Goal: Information Seeking & Learning: Learn about a topic

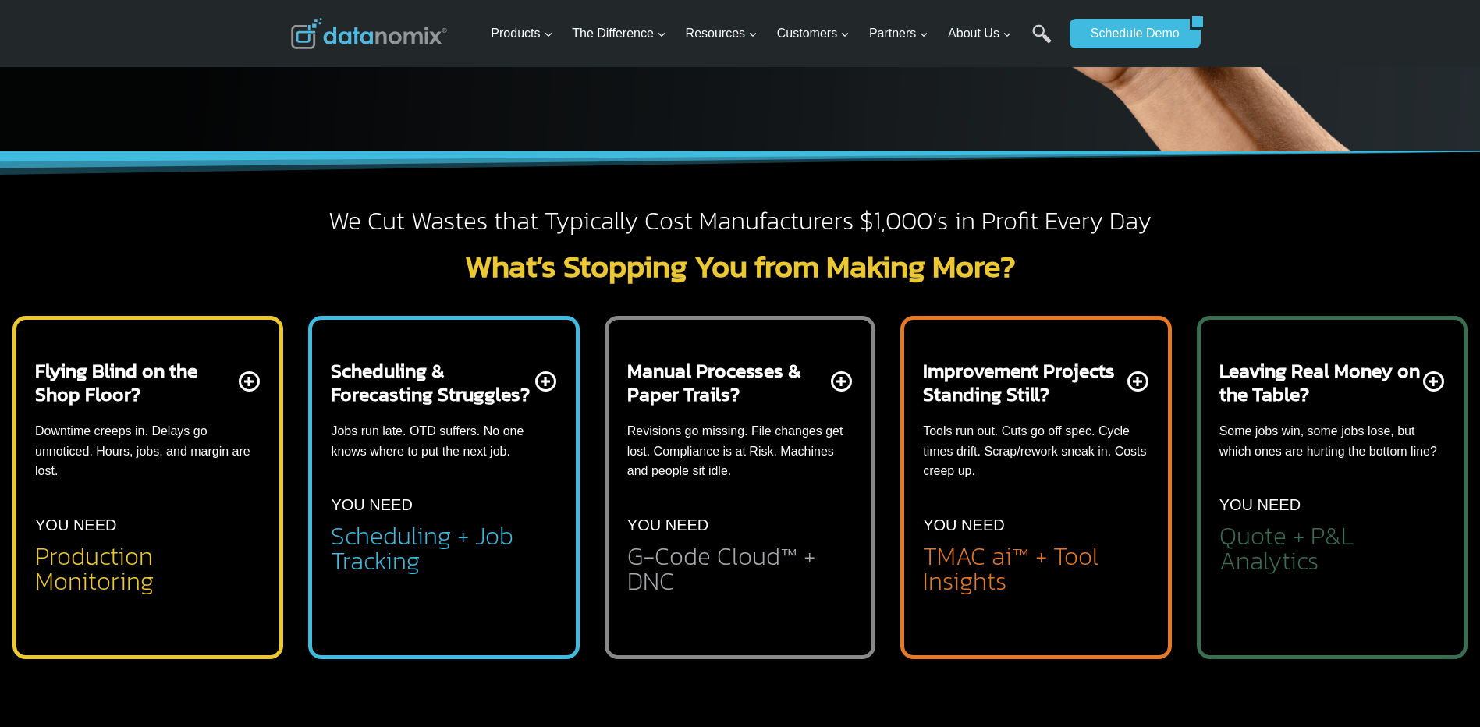
scroll to position [390, 0]
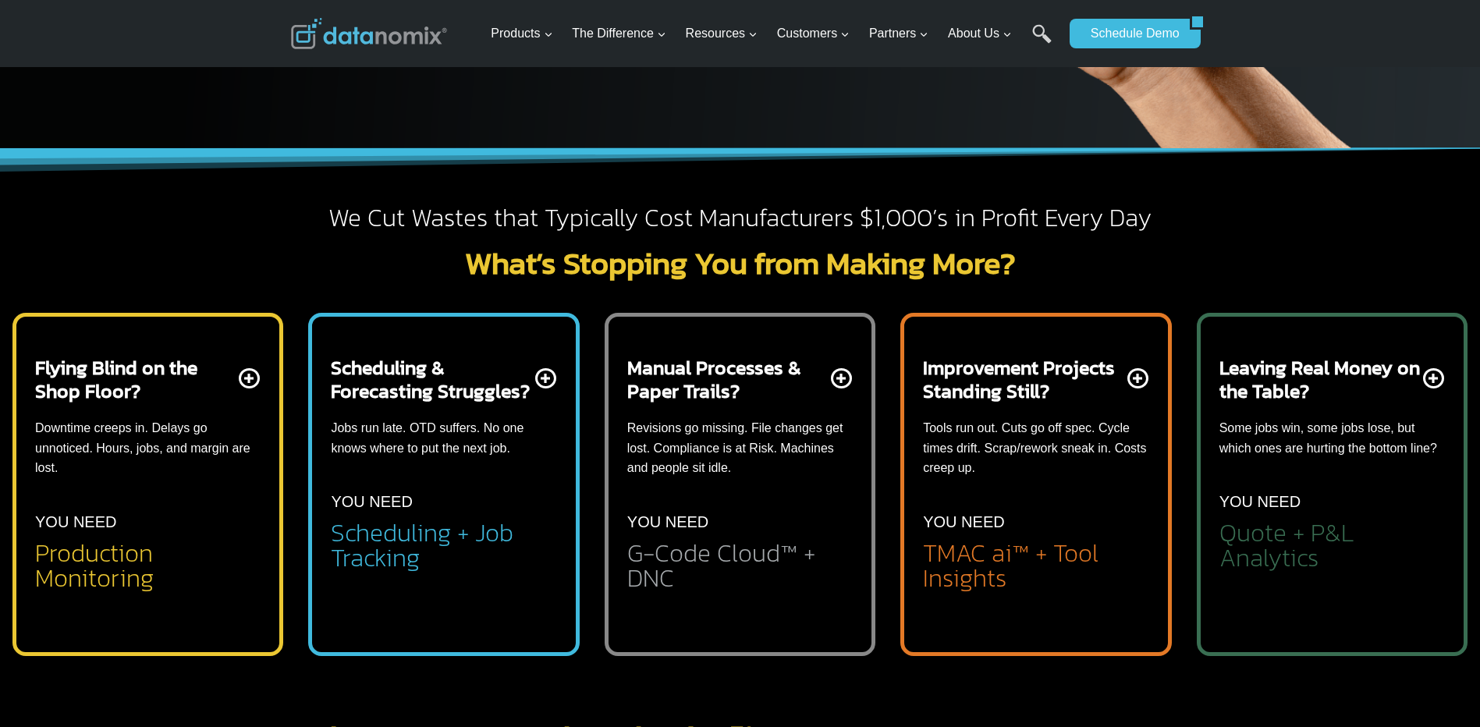
click at [102, 558] on h2 "Production Monitoring" at bounding box center [147, 566] width 225 height 50
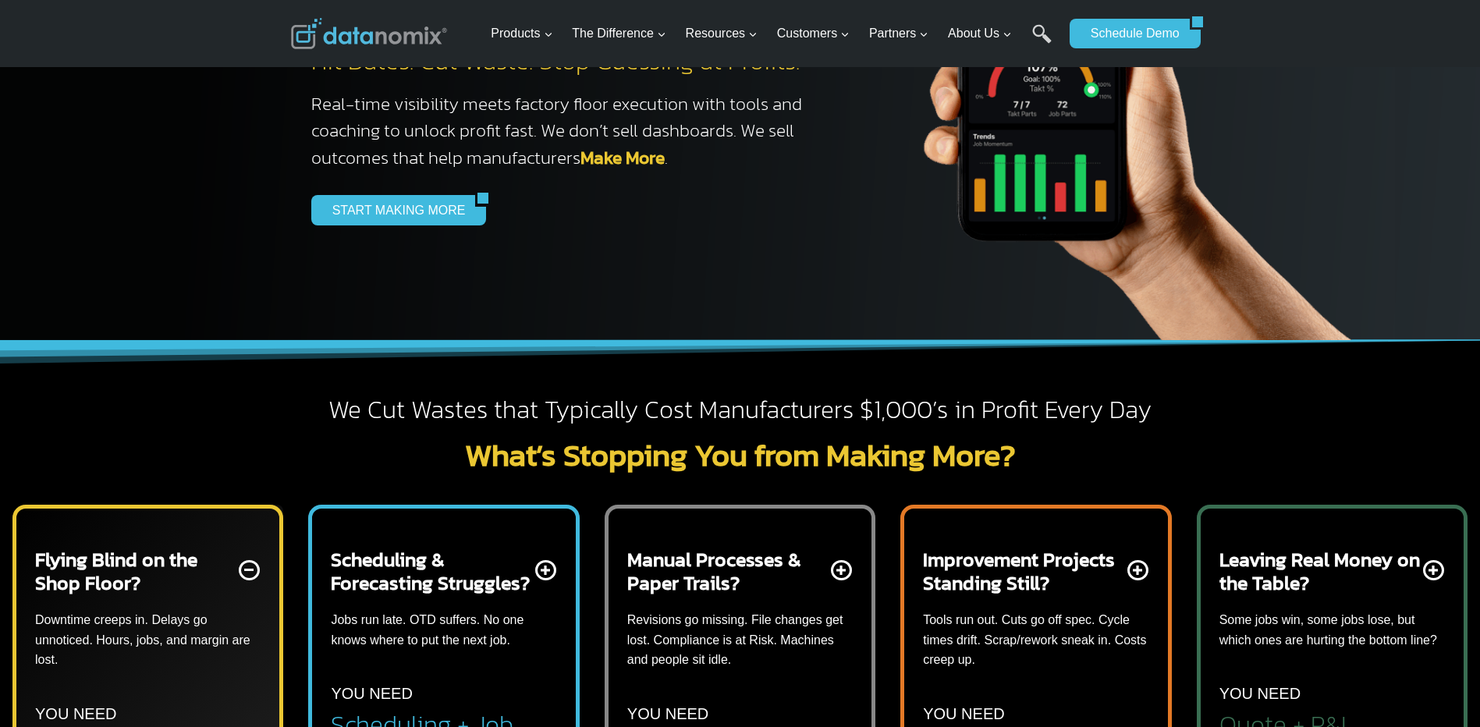
scroll to position [0, 0]
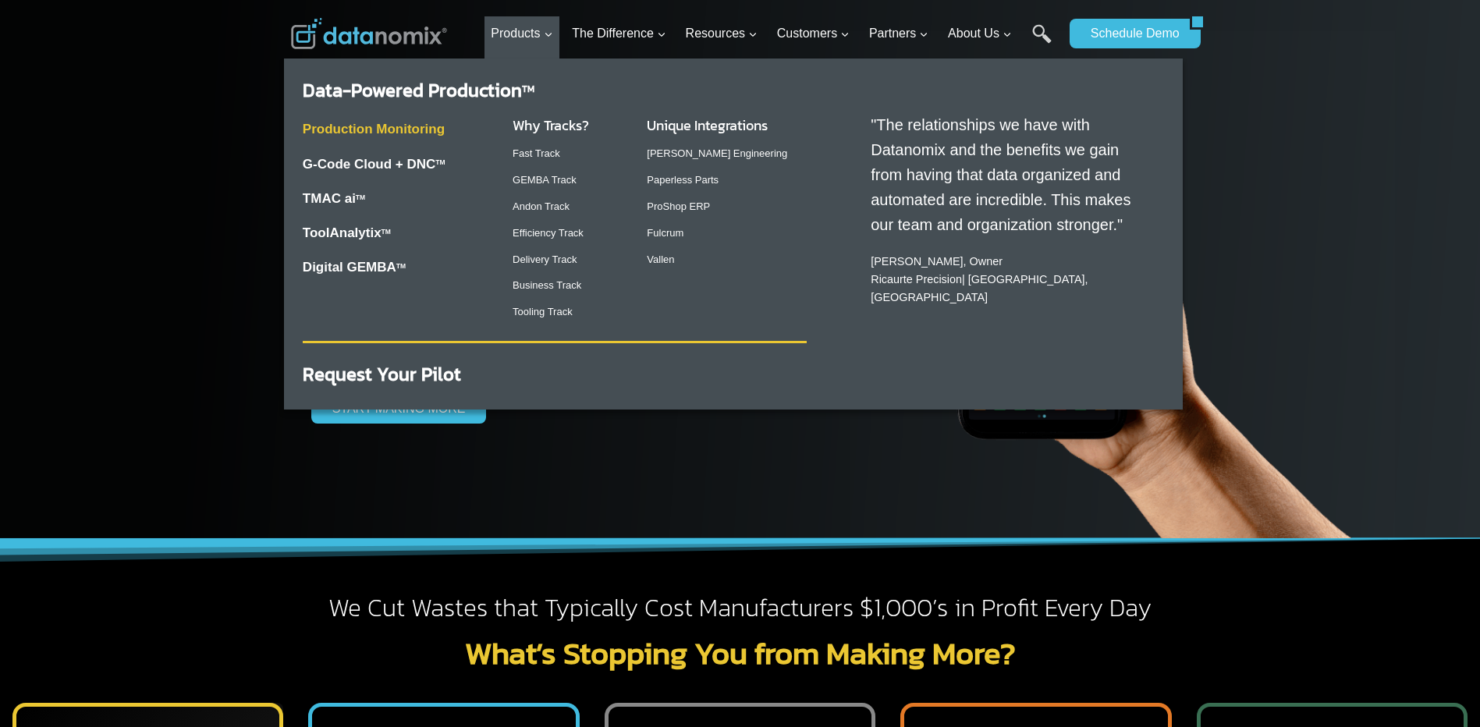
click at [351, 126] on link "Production Monitoring" at bounding box center [374, 129] width 142 height 15
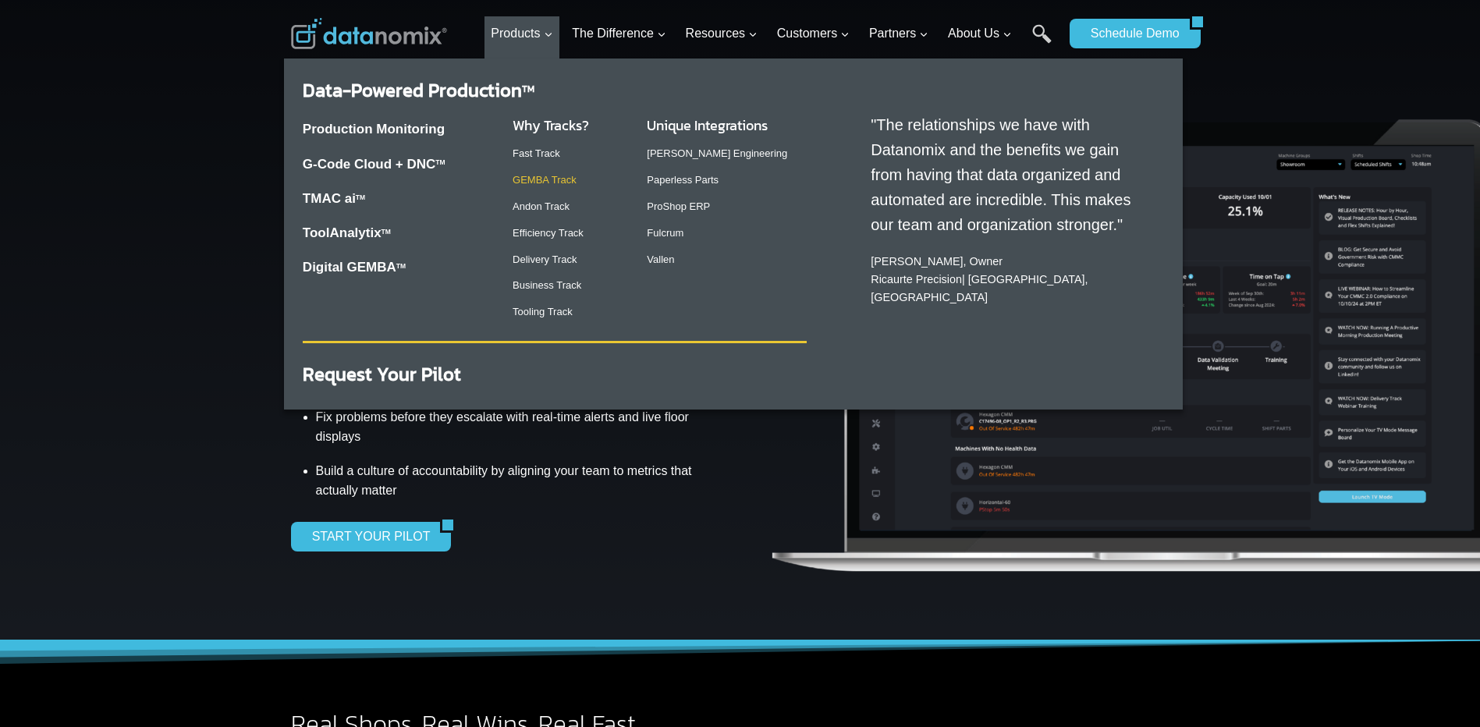
click at [536, 175] on link "GEMBA Track" at bounding box center [544, 180] width 64 height 12
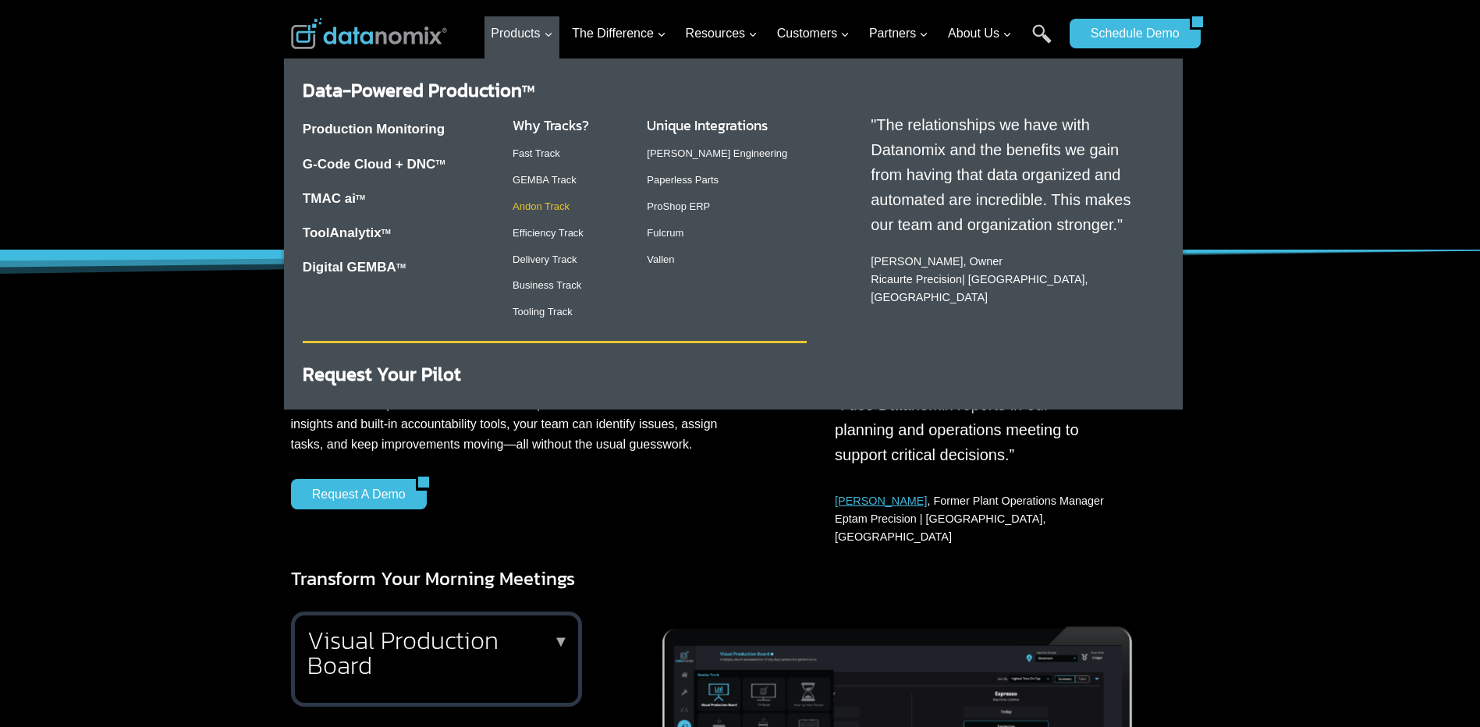
click at [544, 204] on link "Andon Track" at bounding box center [540, 206] width 57 height 12
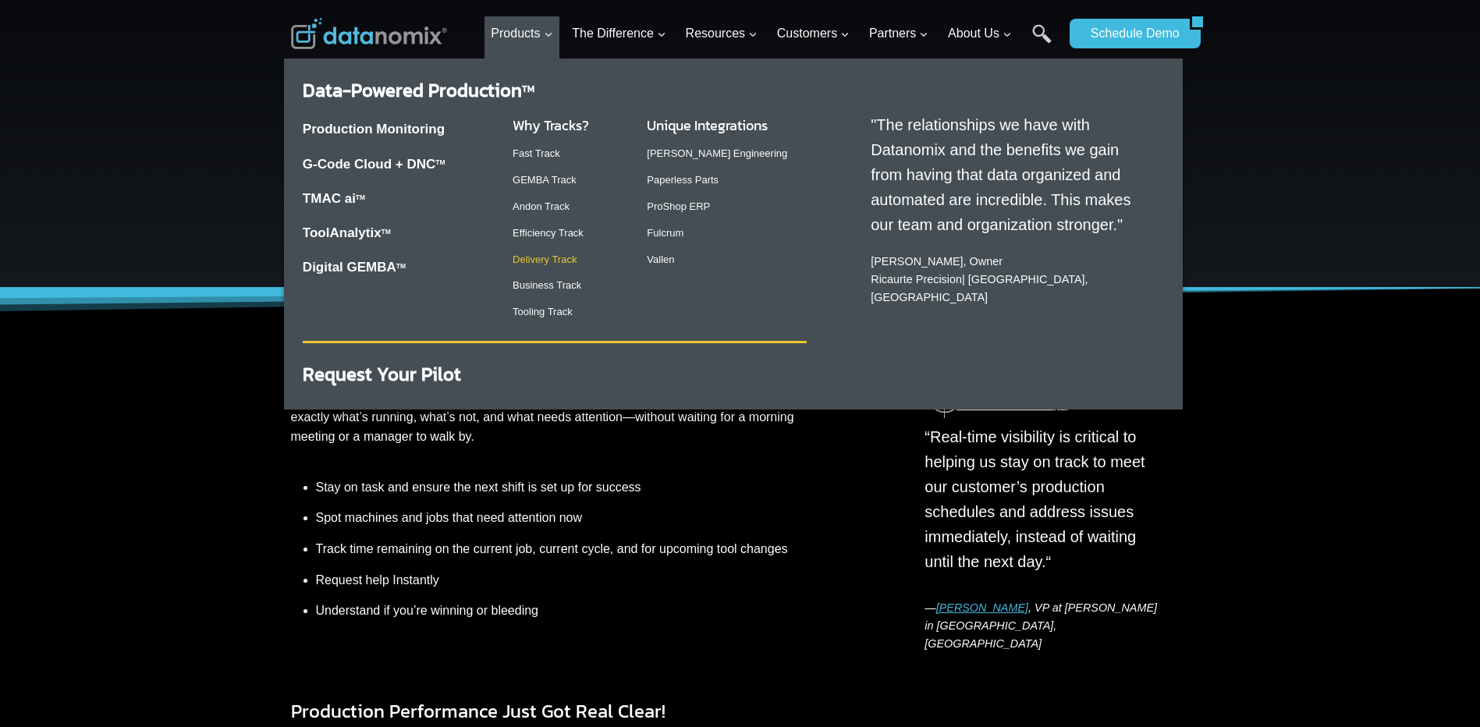
click at [539, 265] on link "Delivery Track" at bounding box center [544, 259] width 64 height 12
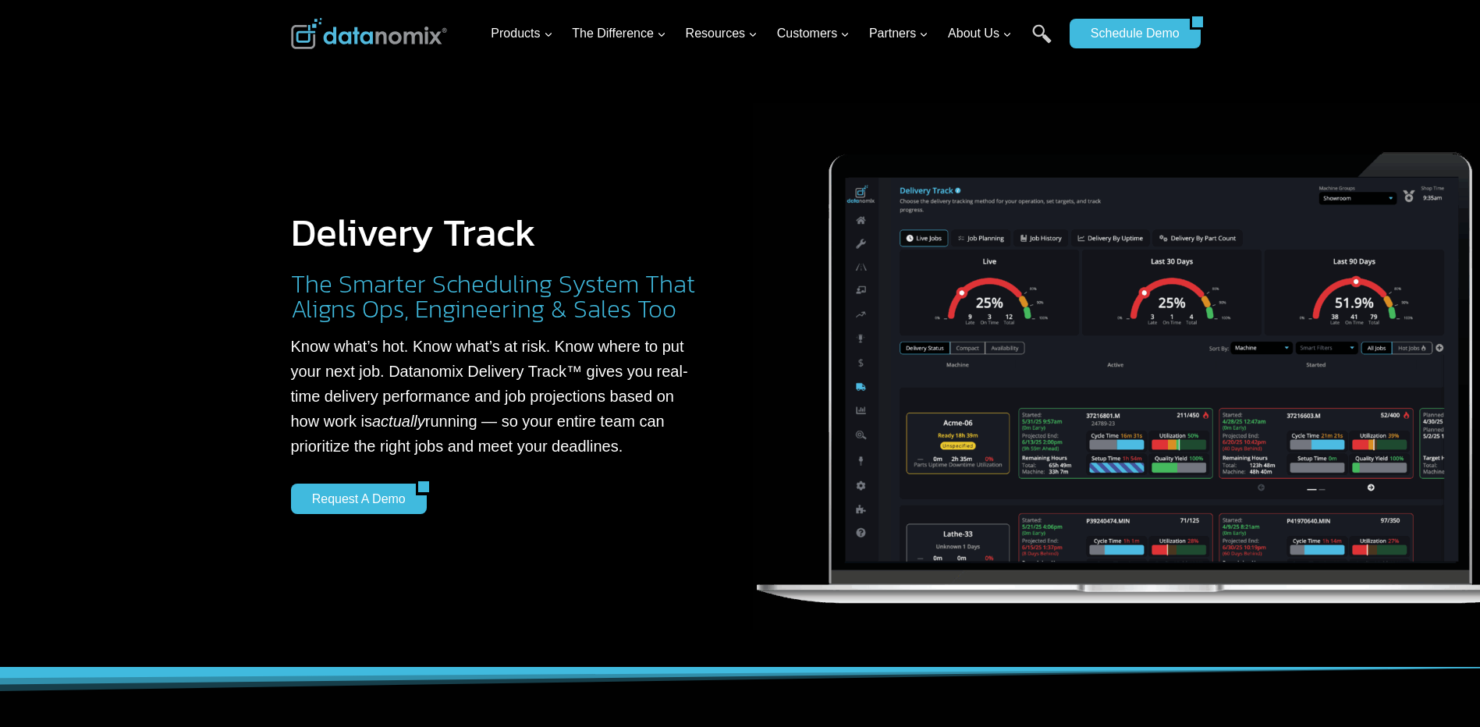
click at [842, 285] on img at bounding box center [1152, 366] width 799 height 527
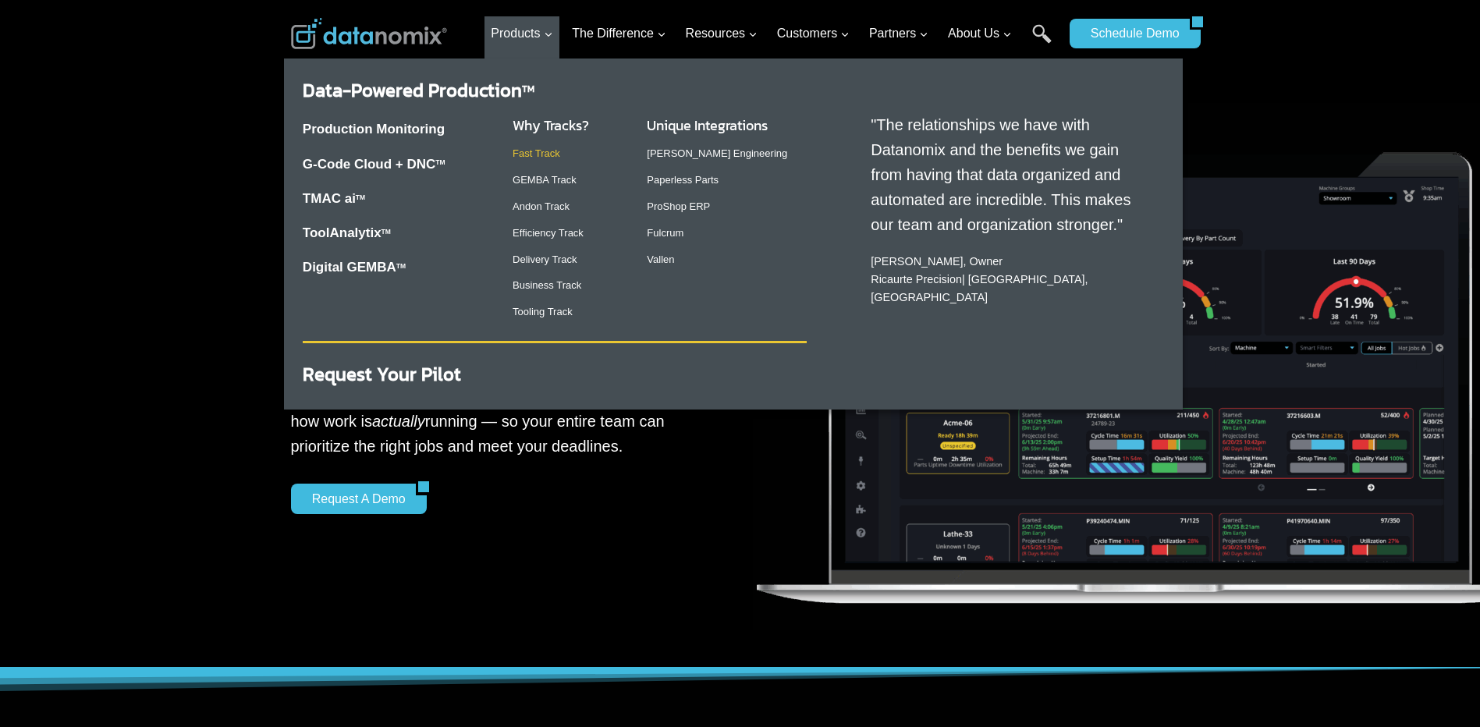
click at [544, 158] on link "Fast Track" at bounding box center [536, 153] width 48 height 12
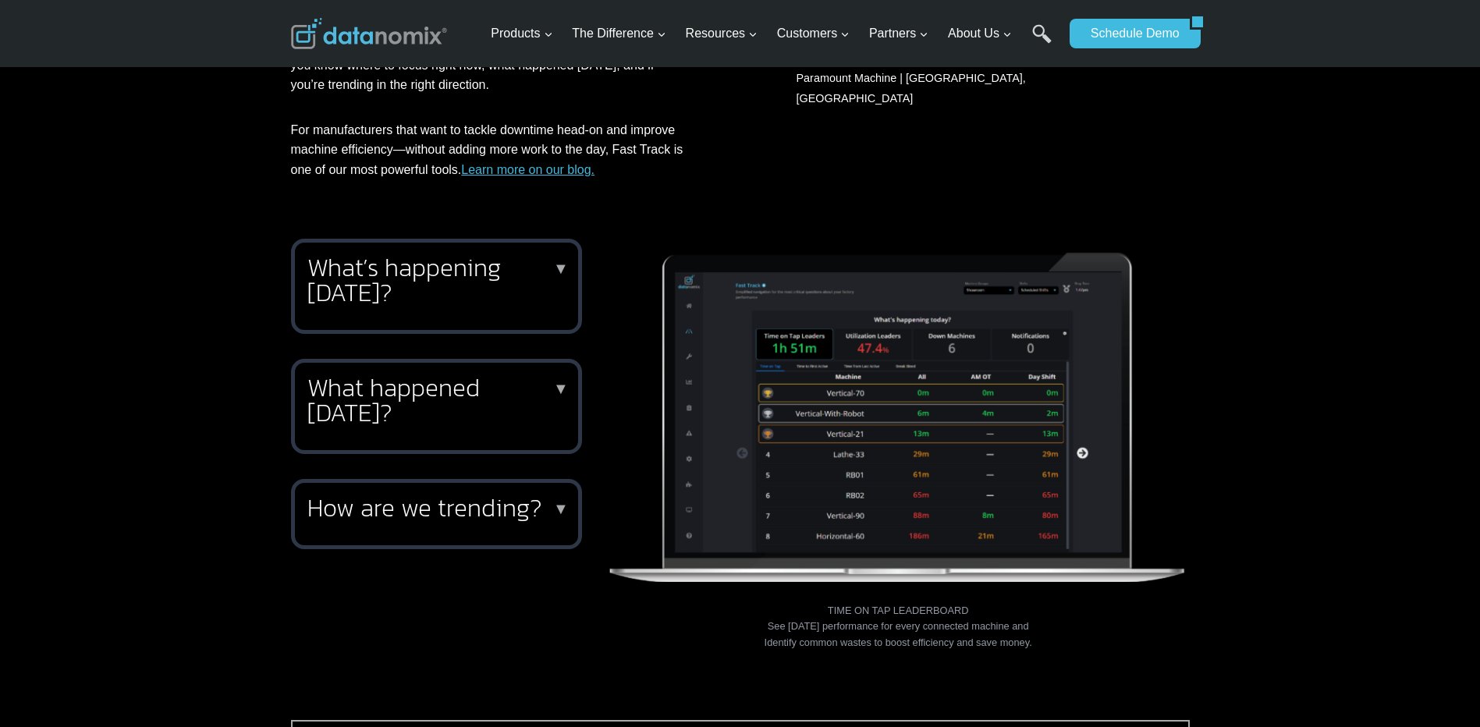
scroll to position [468, 0]
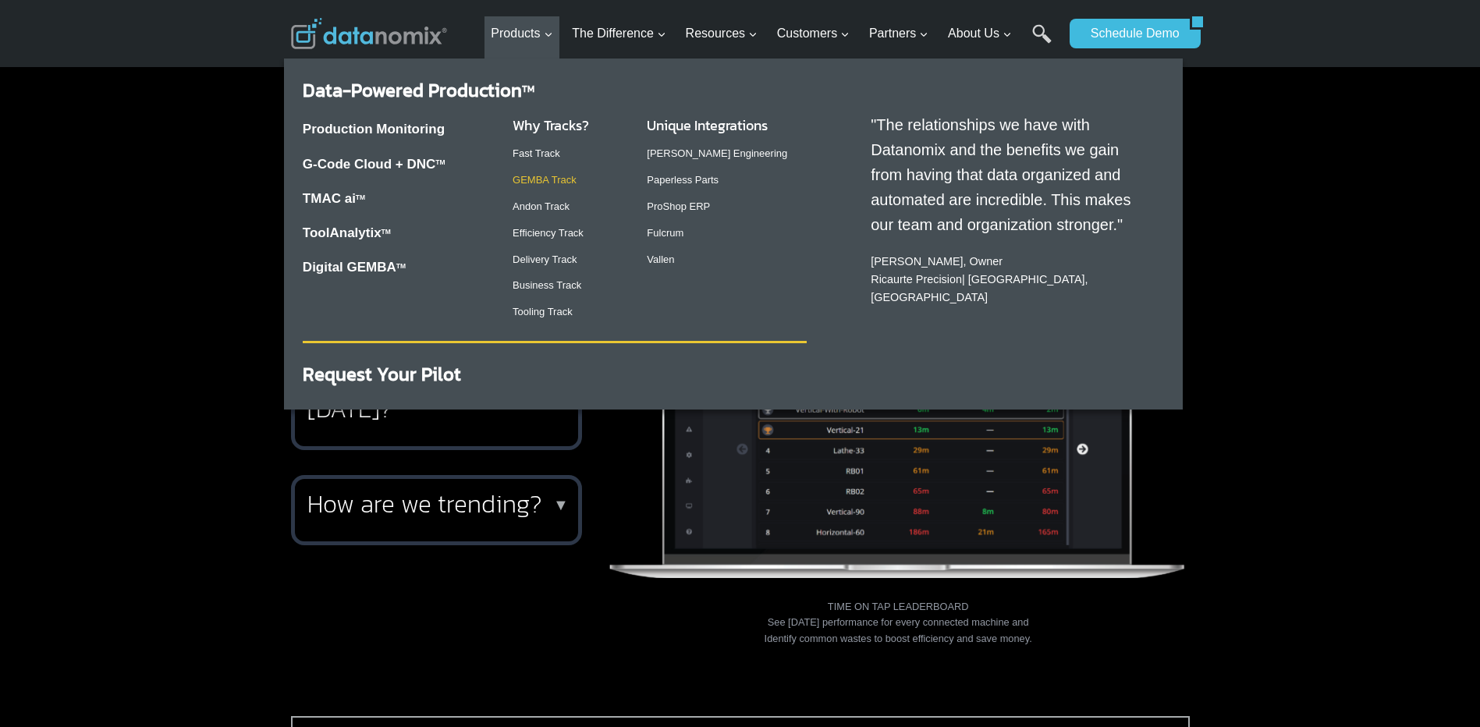
click at [535, 179] on link "GEMBA Track" at bounding box center [544, 180] width 64 height 12
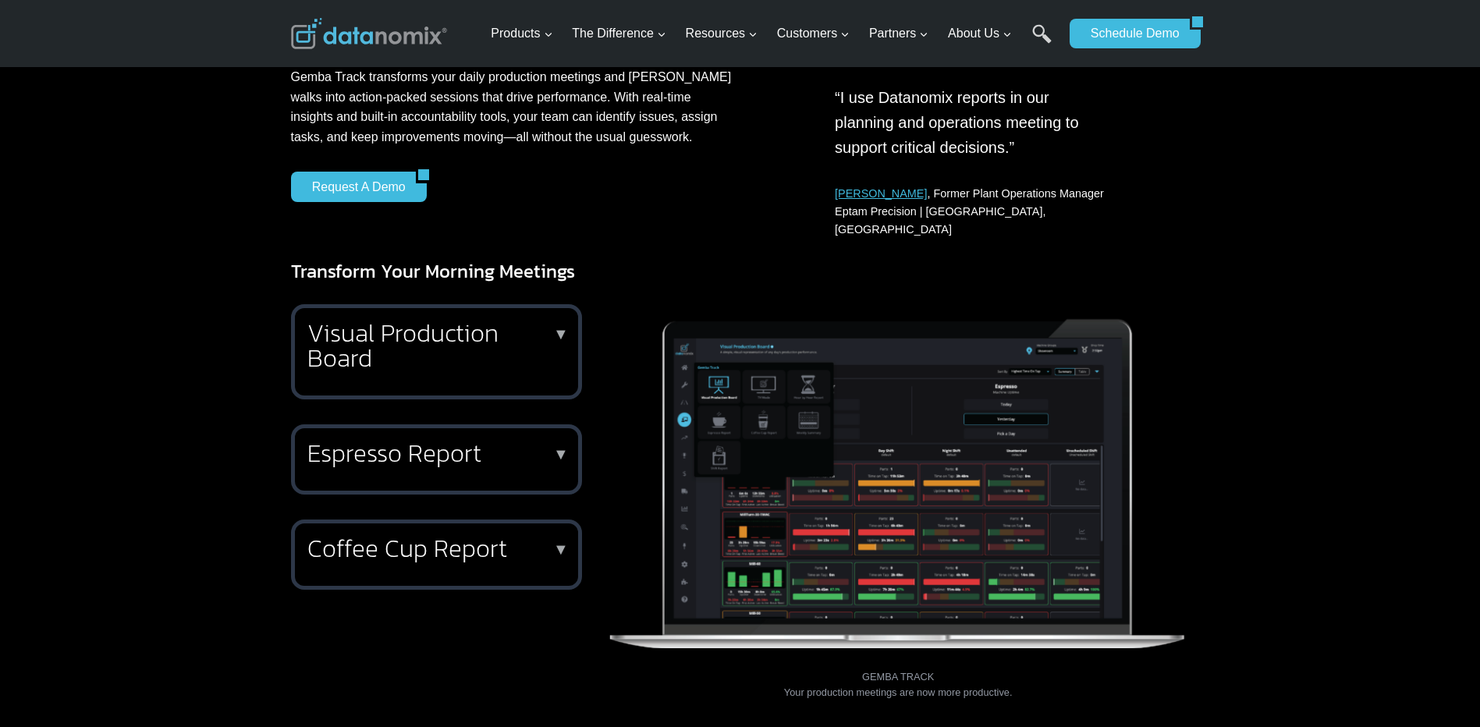
scroll to position [312, 0]
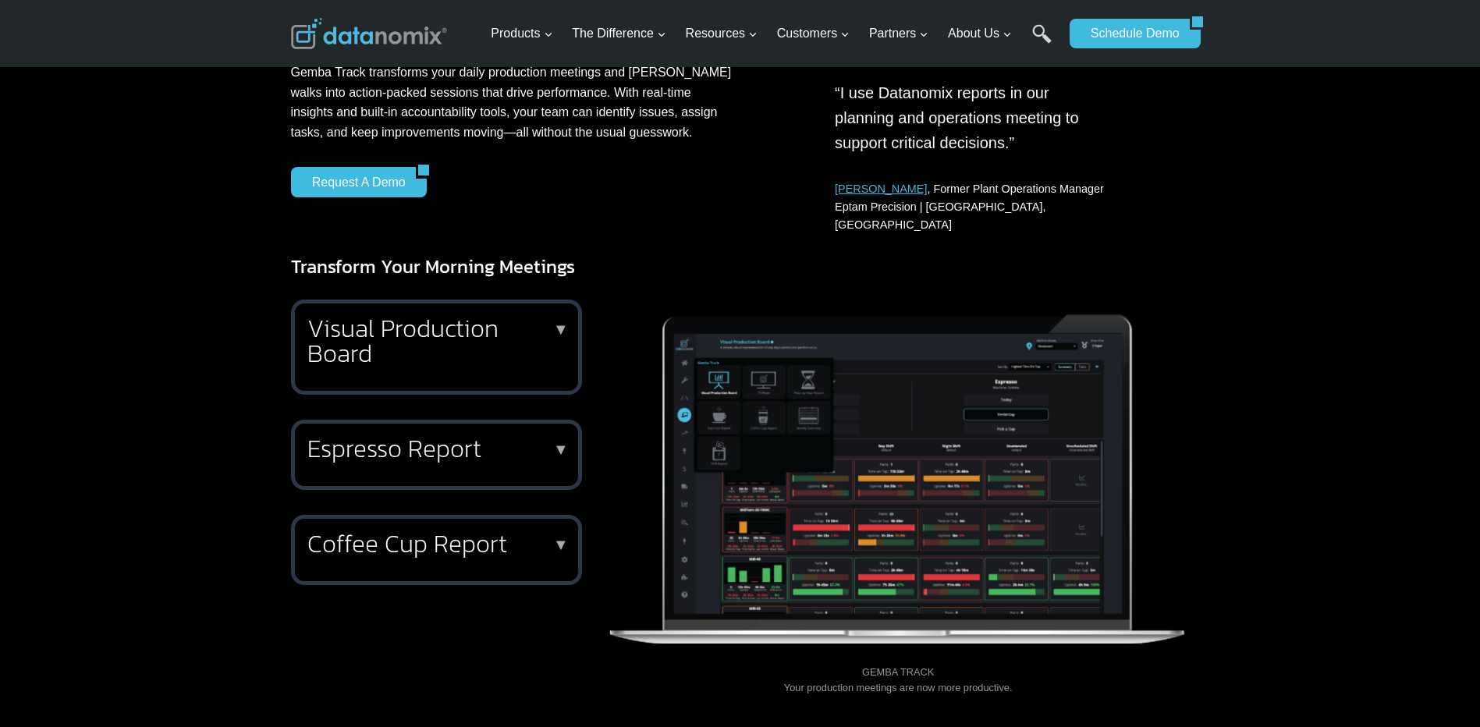
click at [551, 317] on h2 "Visual Production Board" at bounding box center [433, 341] width 252 height 50
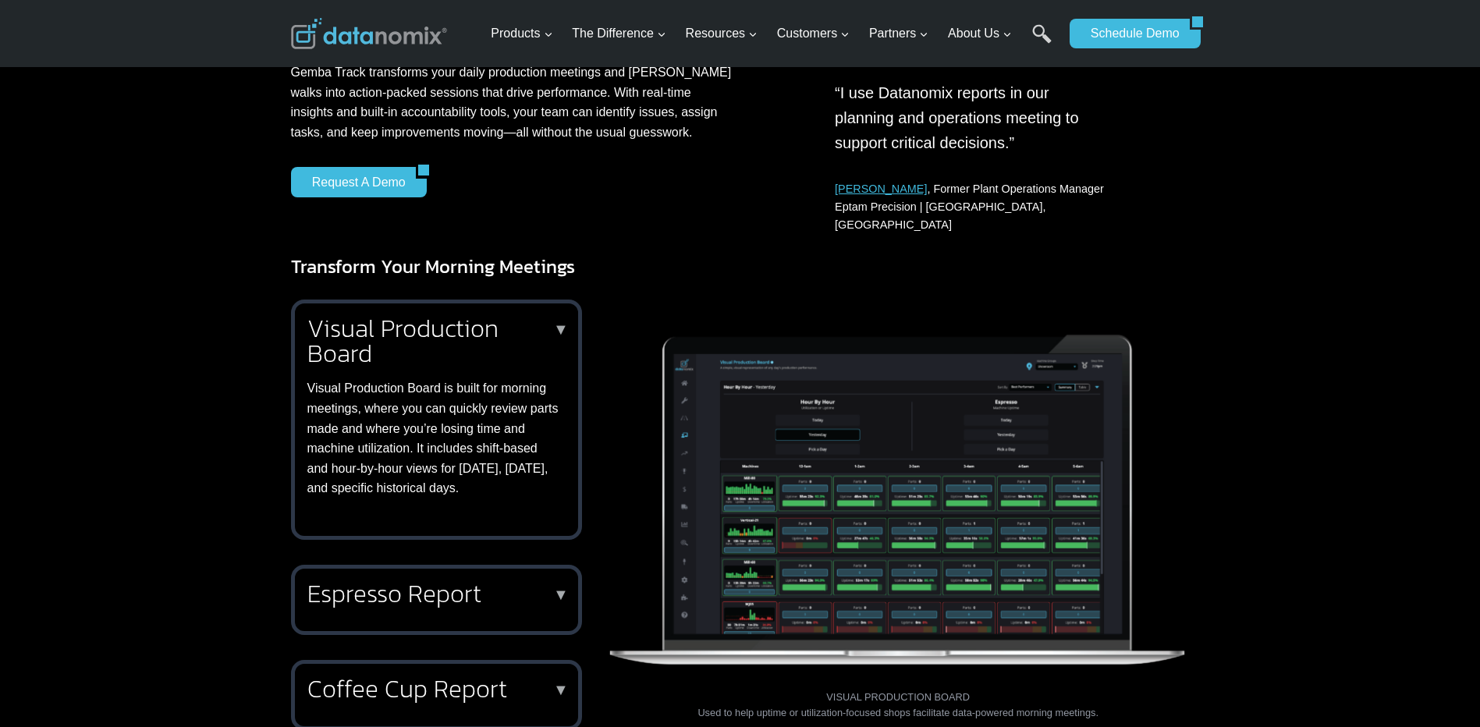
click at [450, 590] on h2 "Espresso Report" at bounding box center [433, 593] width 252 height 25
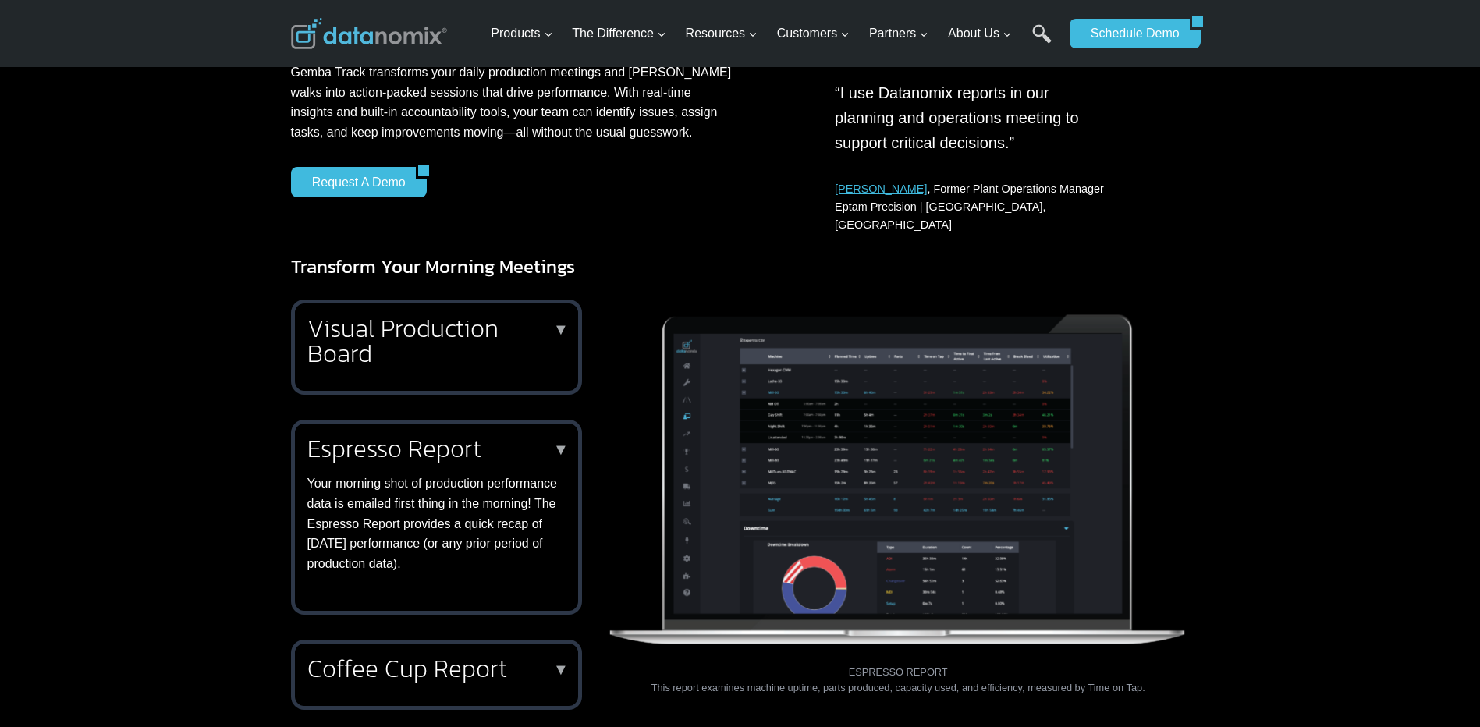
click at [434, 660] on h2 "Coffee Cup Report" at bounding box center [433, 668] width 252 height 25
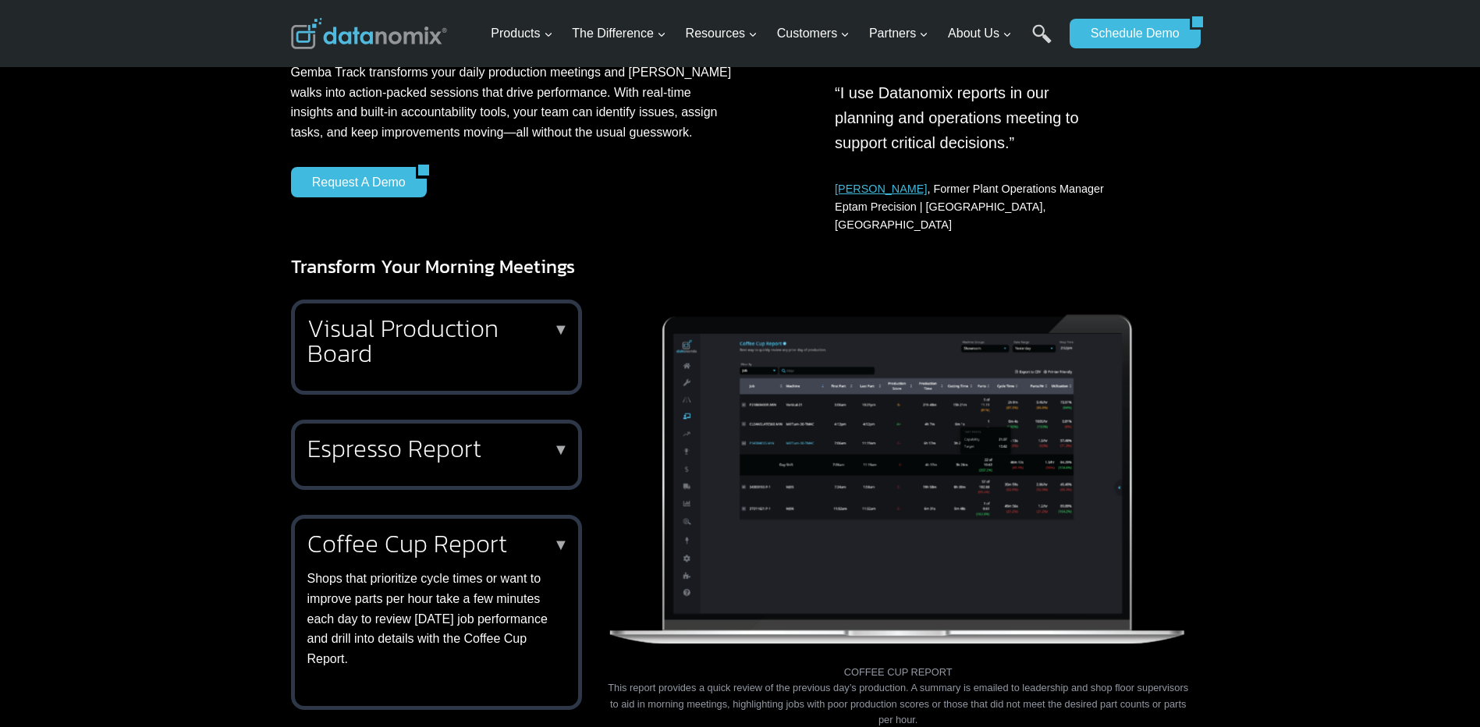
click at [752, 253] on h3 "Transform Your Morning Meetings" at bounding box center [740, 267] width 899 height 28
click at [325, 316] on h2 "Visual Production Board" at bounding box center [433, 341] width 252 height 50
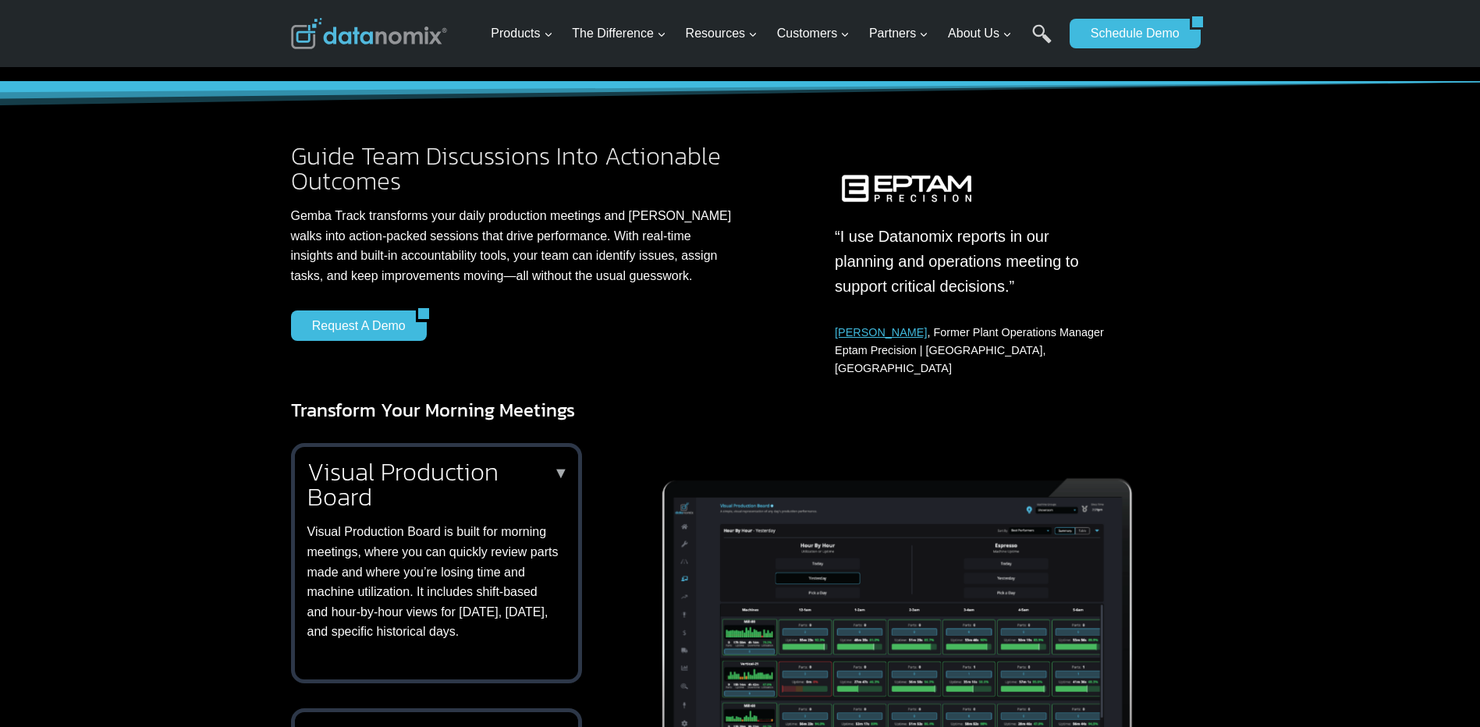
scroll to position [0, 0]
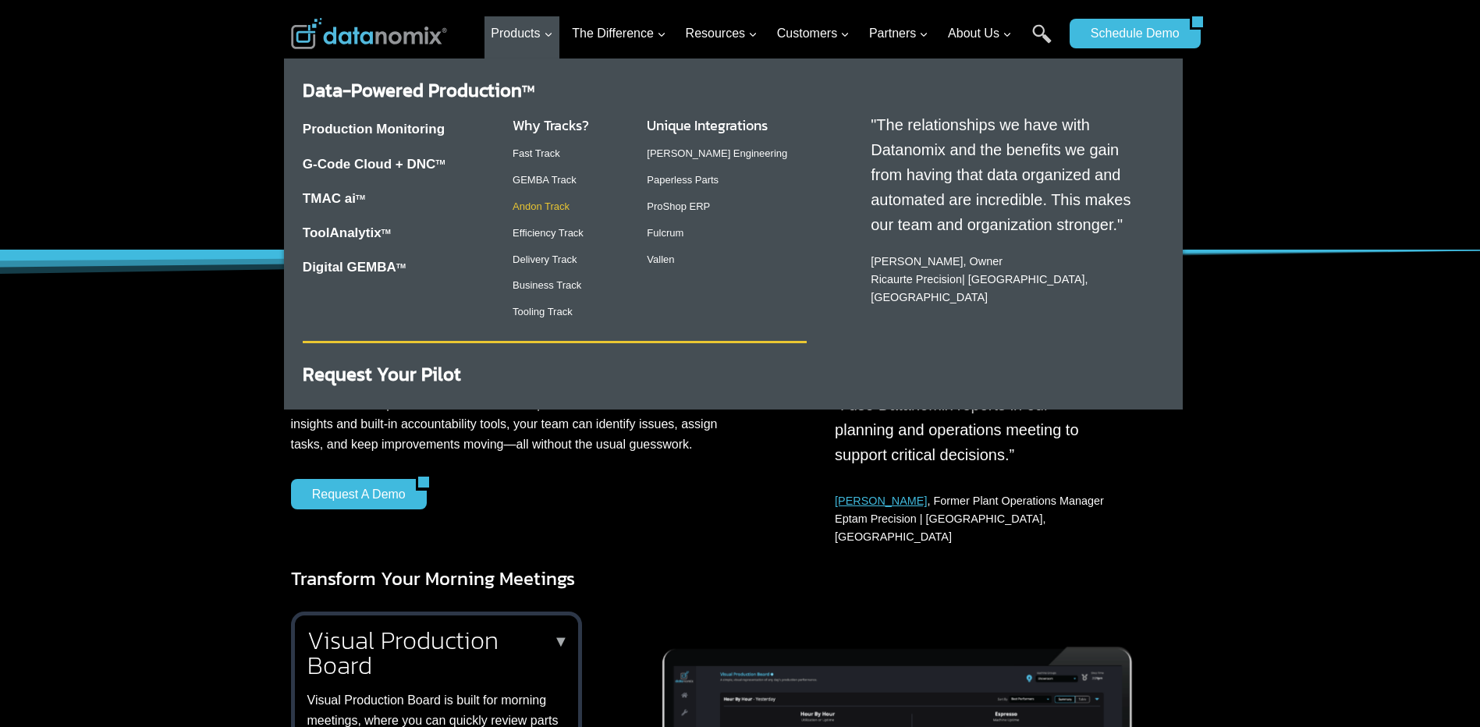
click at [543, 204] on link "Andon Track" at bounding box center [540, 206] width 57 height 12
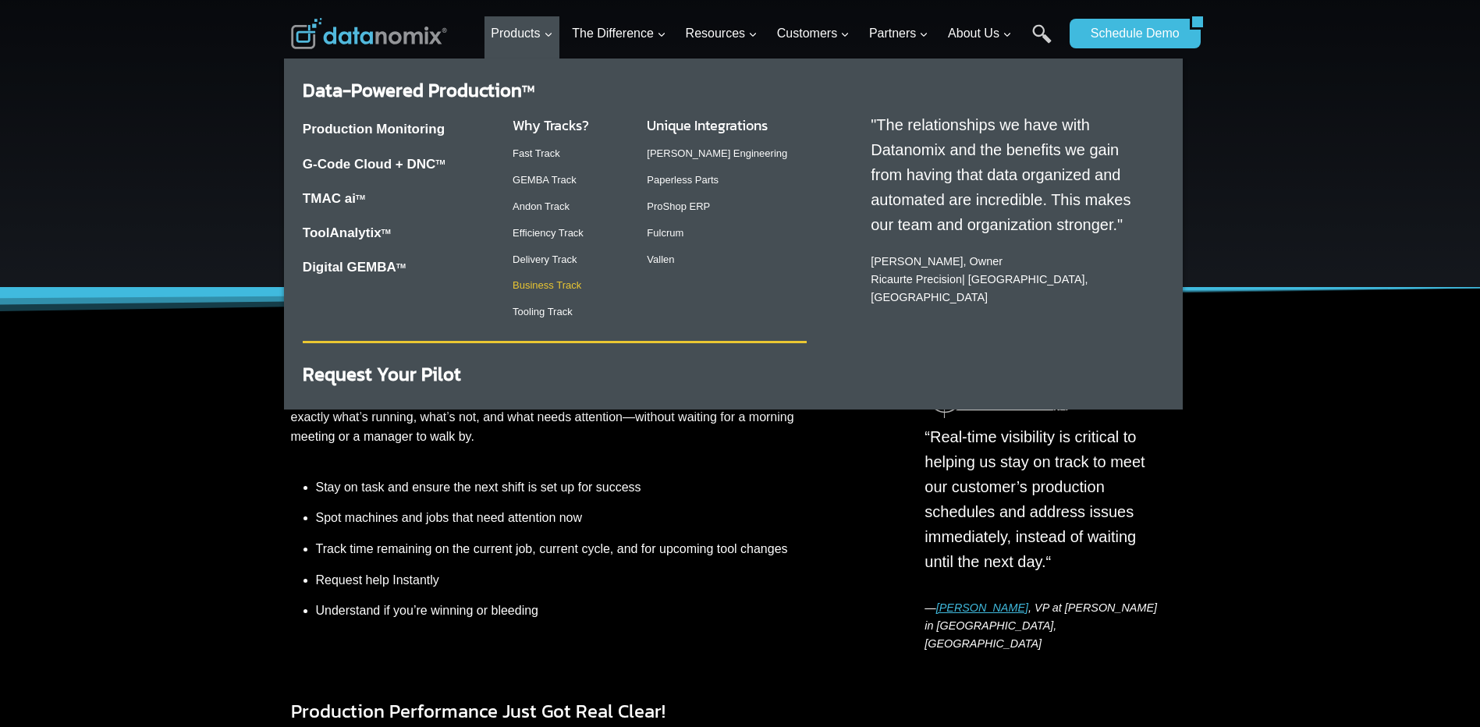
click at [551, 282] on link "Business Track" at bounding box center [546, 285] width 69 height 12
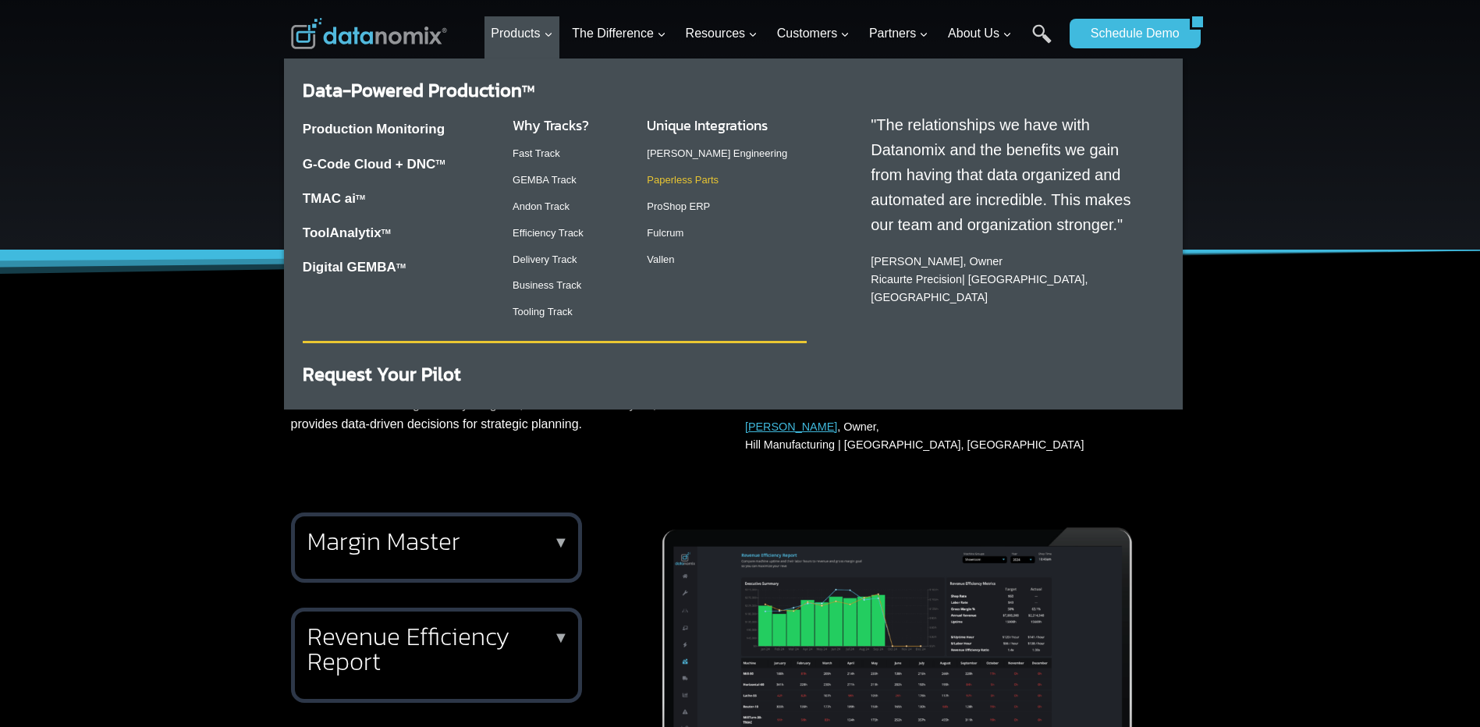
click at [697, 178] on link "Paperless Parts" at bounding box center [683, 180] width 72 height 12
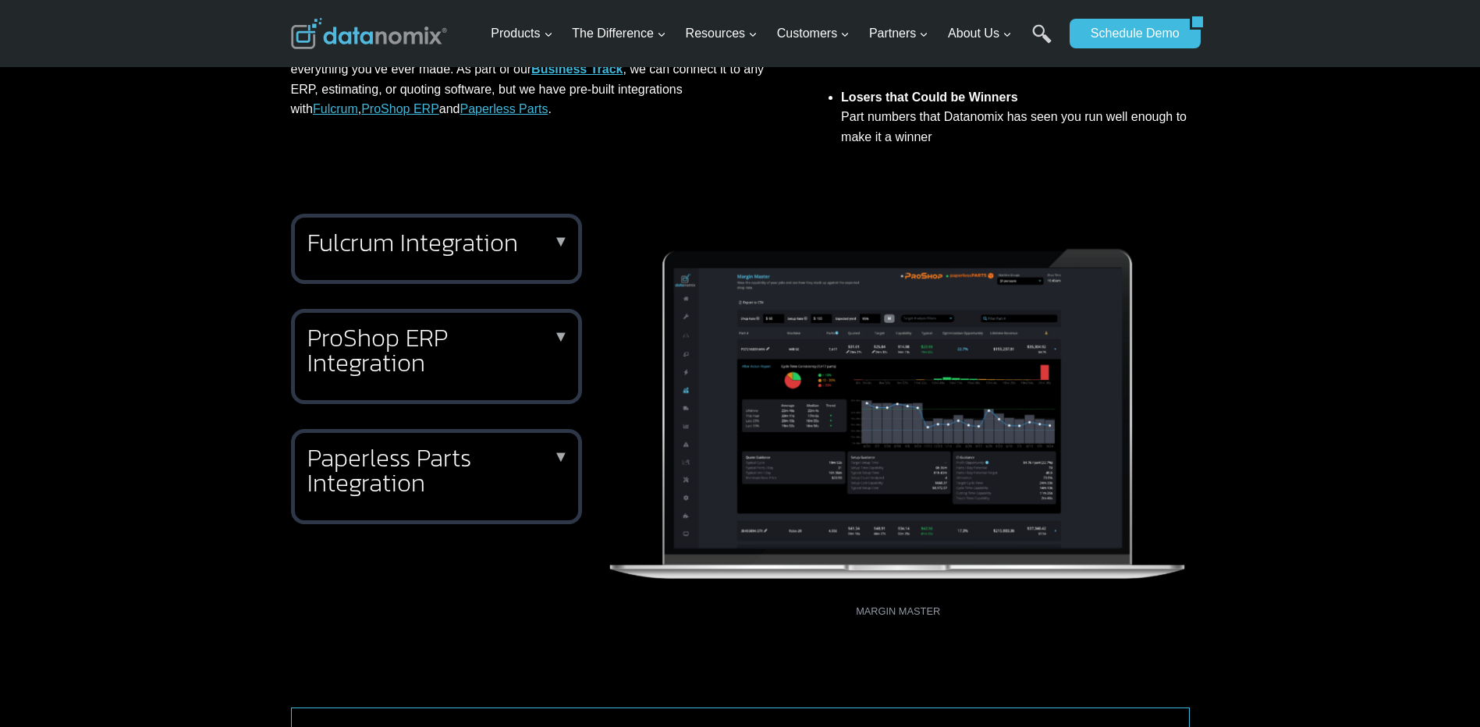
scroll to position [624, 0]
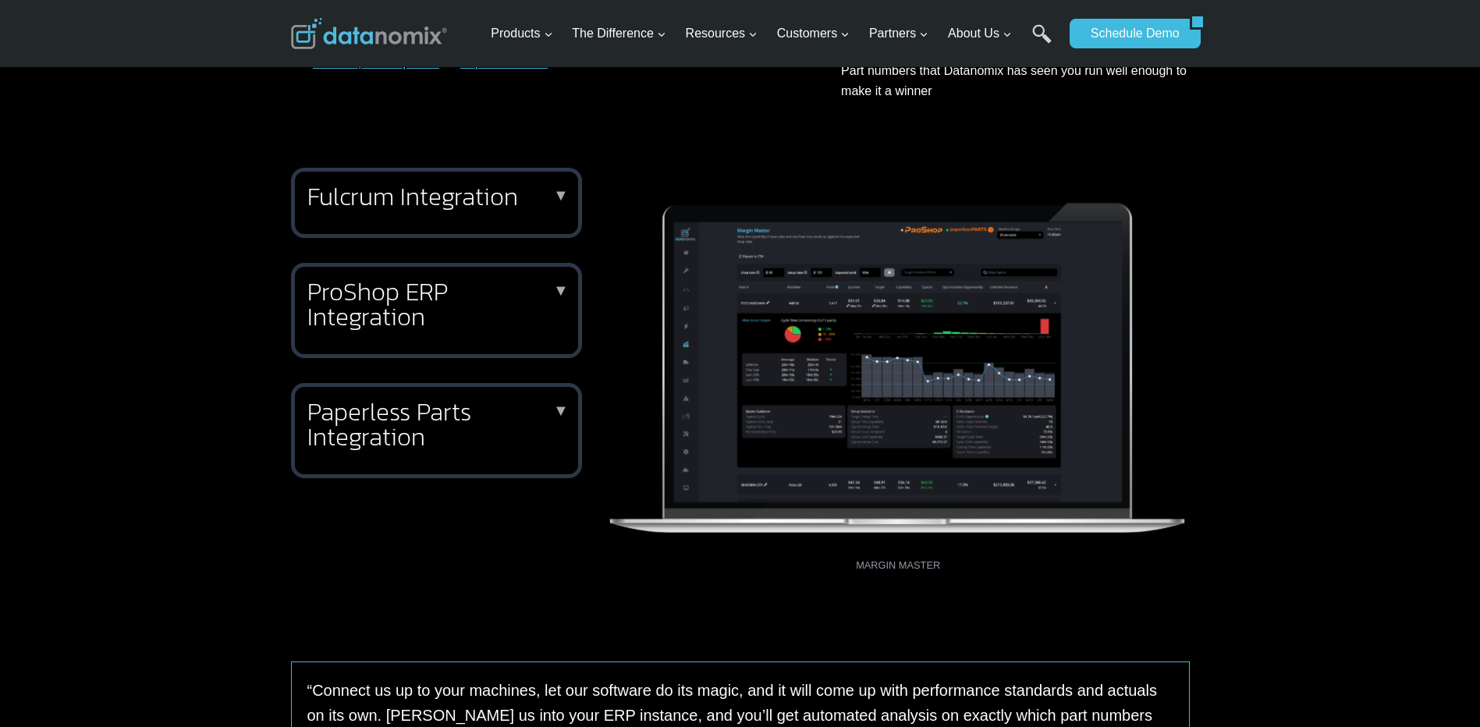
click at [403, 195] on h2 "Fulcrum Integration" at bounding box center [433, 196] width 252 height 25
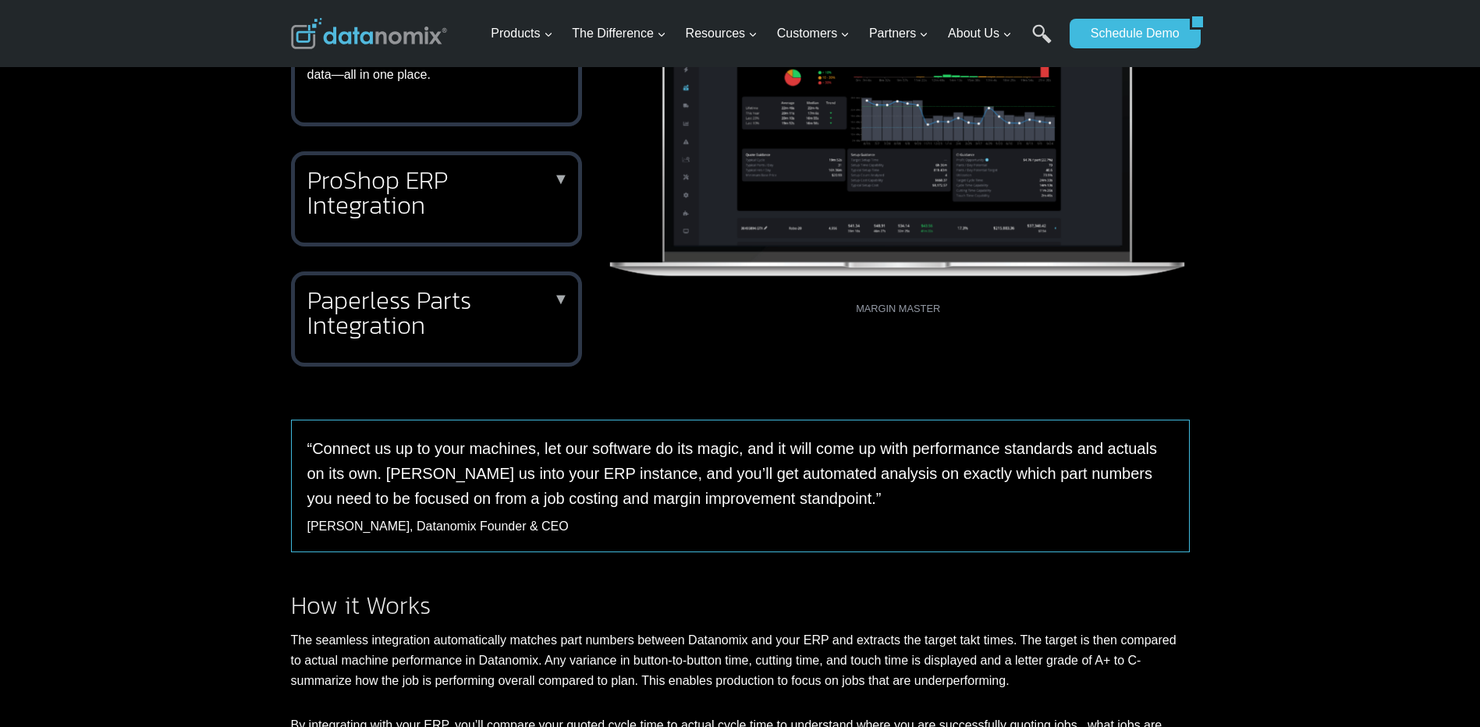
scroll to position [780, 0]
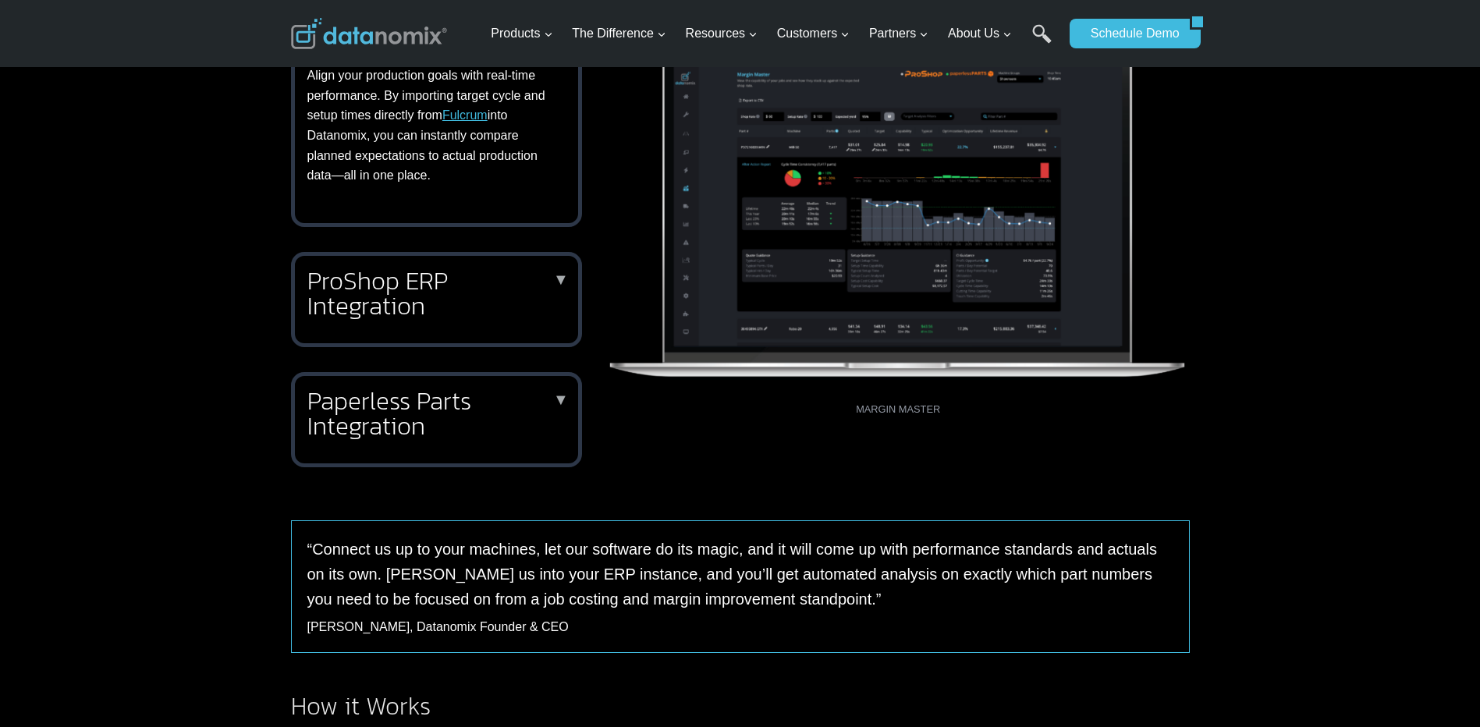
click at [423, 389] on h2 "Paperless Parts Integration" at bounding box center [433, 413] width 252 height 50
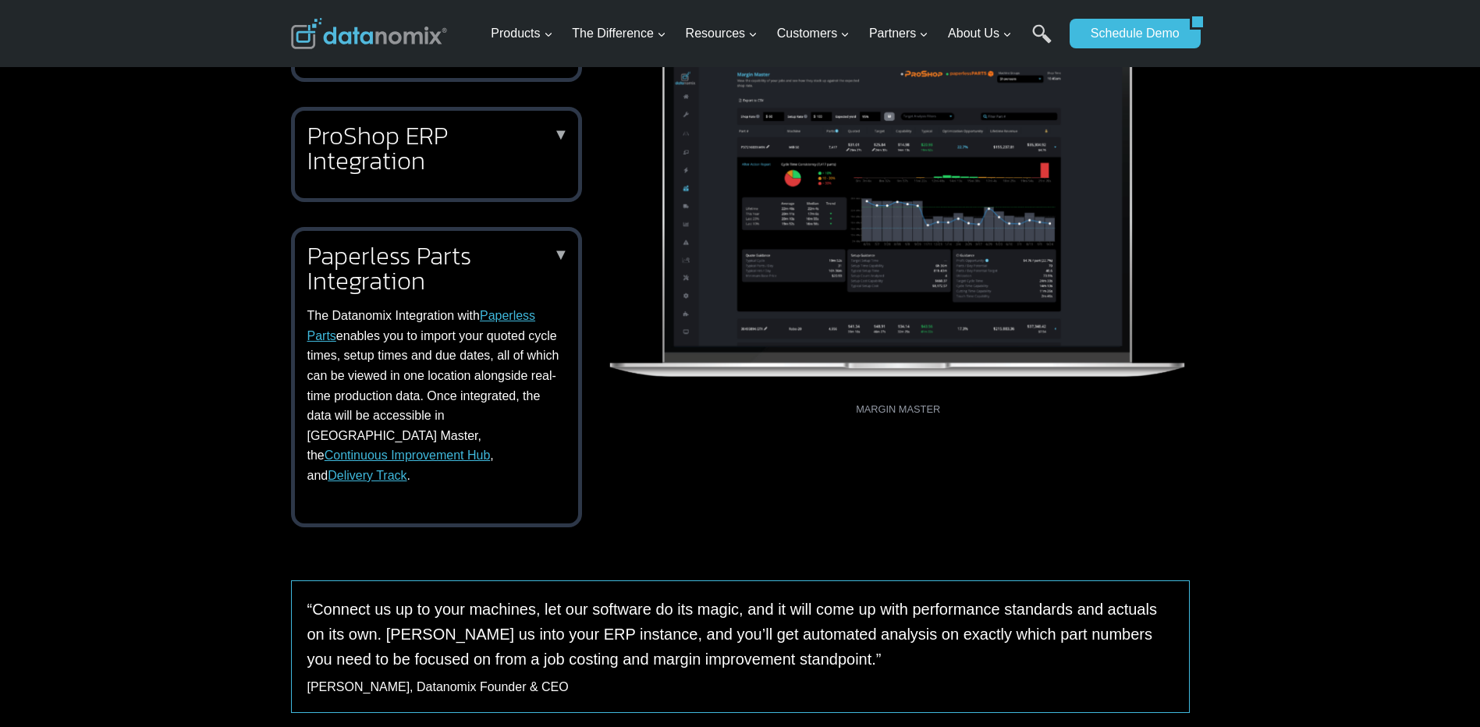
click at [504, 317] on link "Paperless Parts" at bounding box center [421, 326] width 229 height 34
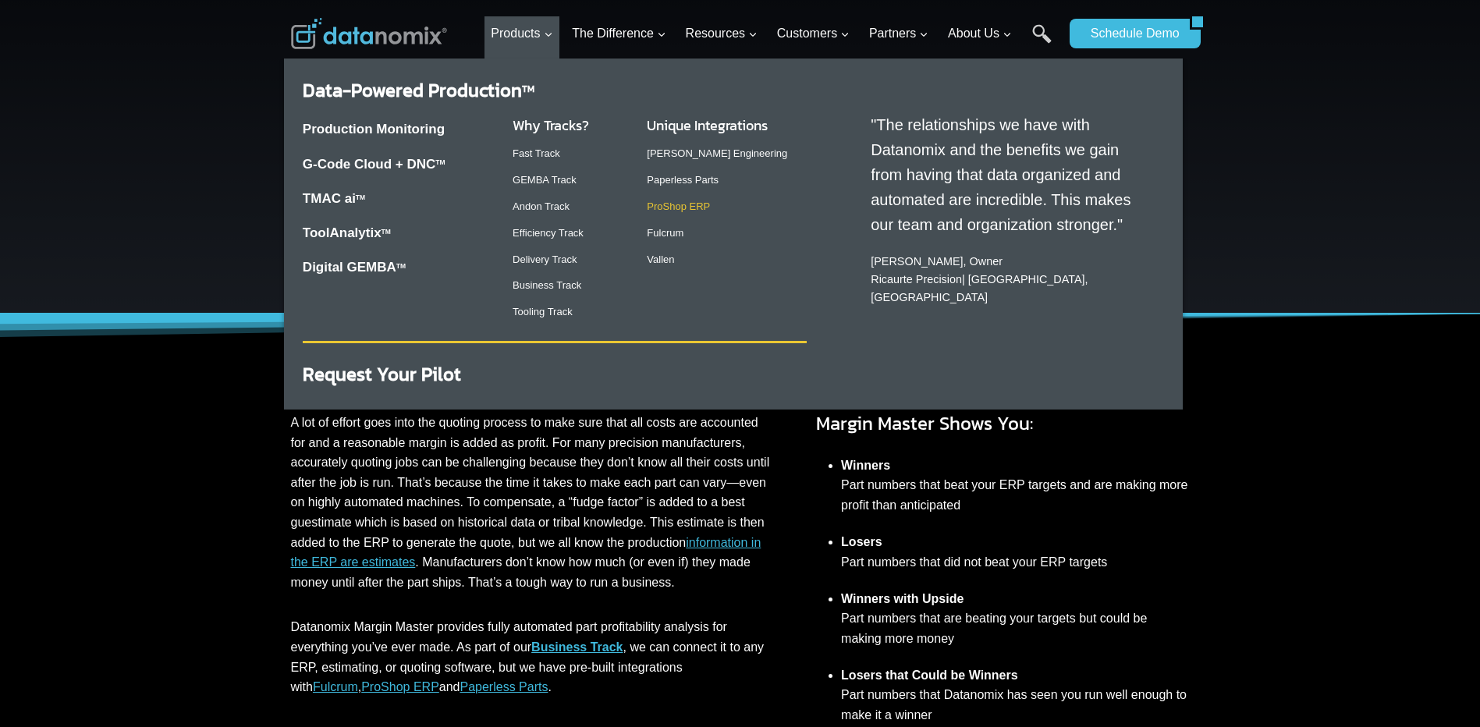
click at [688, 209] on link "ProShop ERP" at bounding box center [678, 206] width 63 height 12
click at [370, 231] on link "ToolAnalytix" at bounding box center [342, 232] width 79 height 15
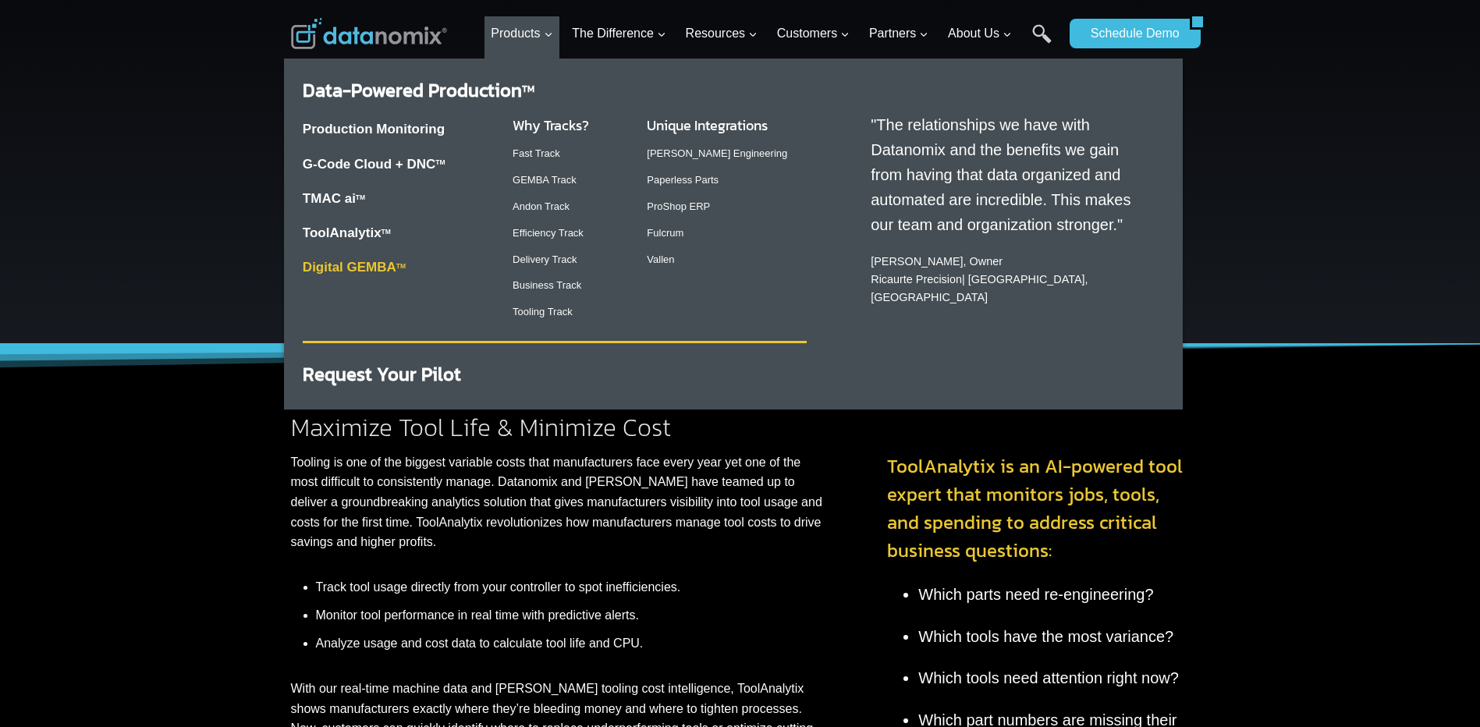
click at [337, 263] on link "Digital GEMBA TM" at bounding box center [354, 267] width 103 height 15
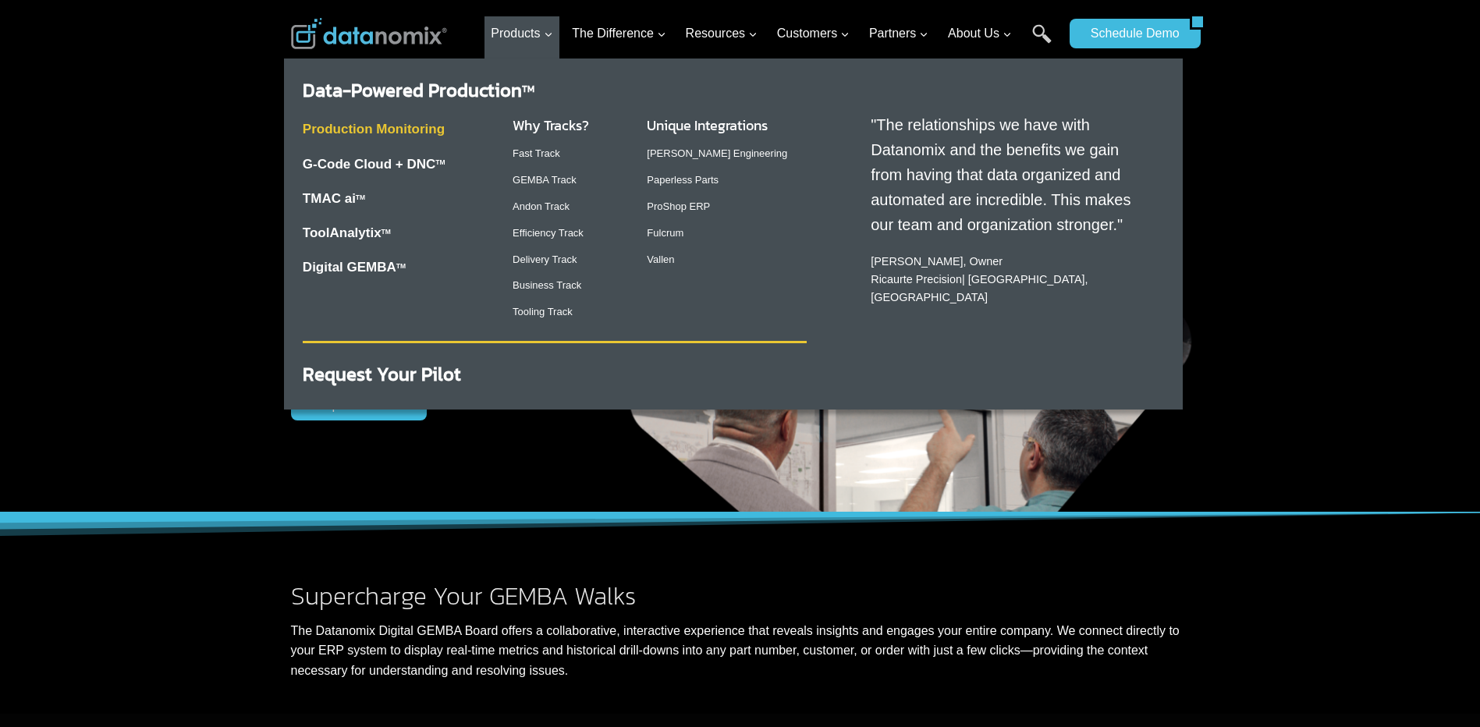
click at [341, 129] on link "Production Monitoring" at bounding box center [374, 129] width 142 height 15
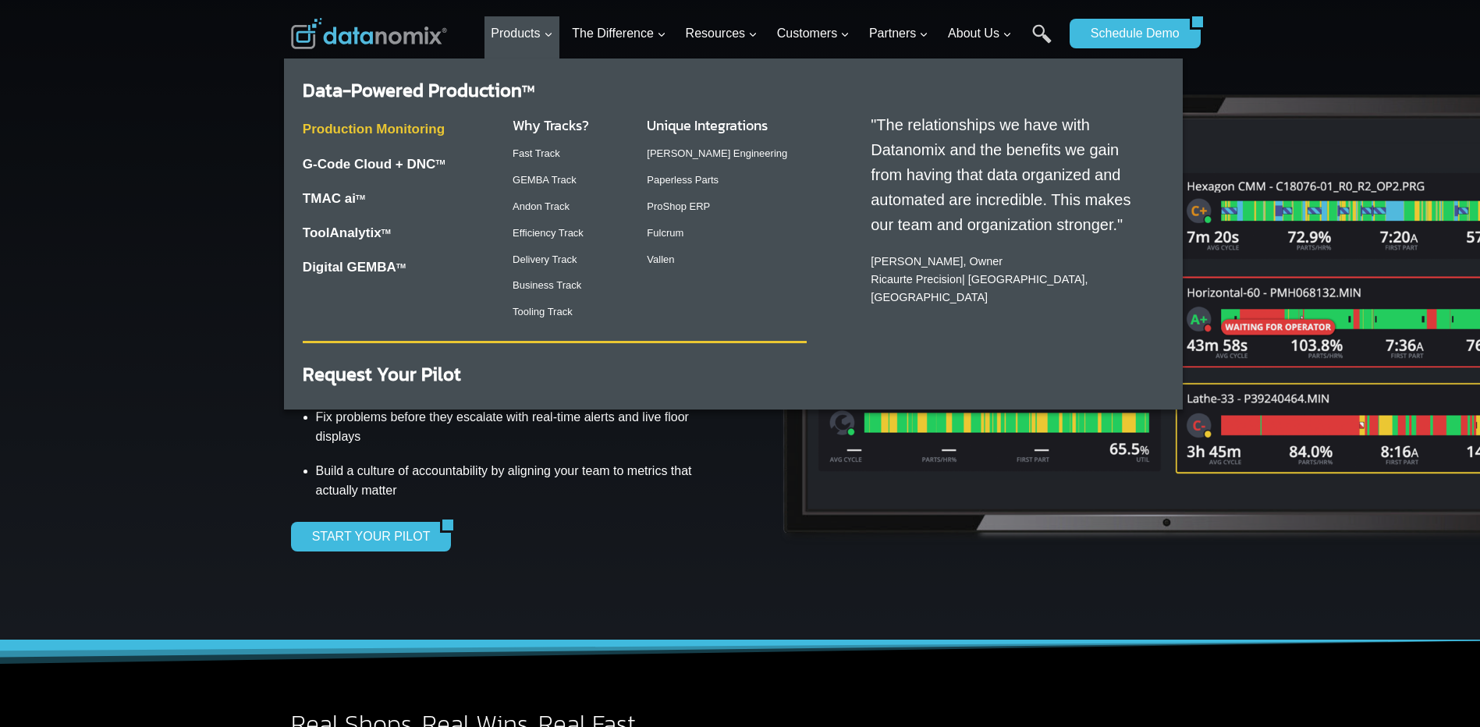
click at [407, 123] on link "Production Monitoring" at bounding box center [374, 129] width 142 height 15
click at [363, 158] on link "G-Code Cloud + DNC TM" at bounding box center [374, 164] width 143 height 15
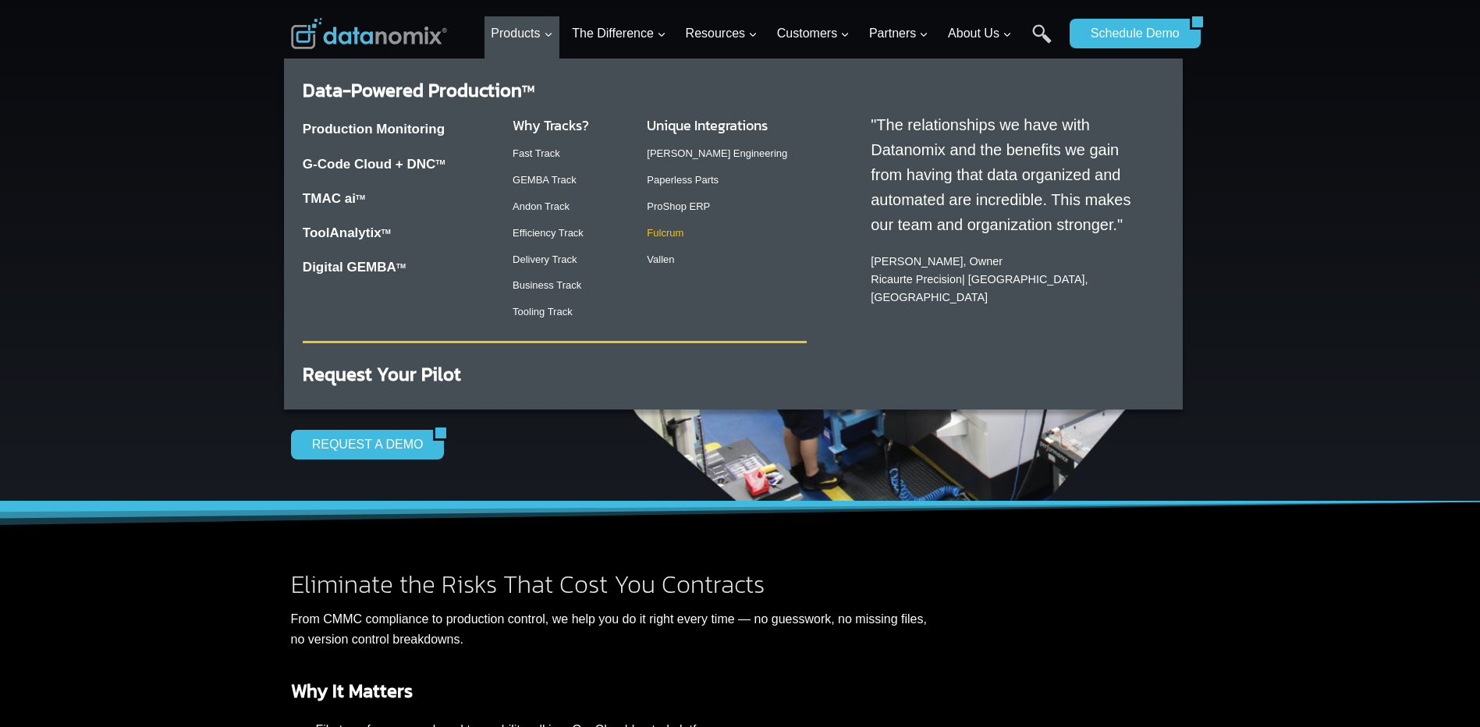
click at [666, 232] on link "Fulcrum" at bounding box center [665, 233] width 37 height 12
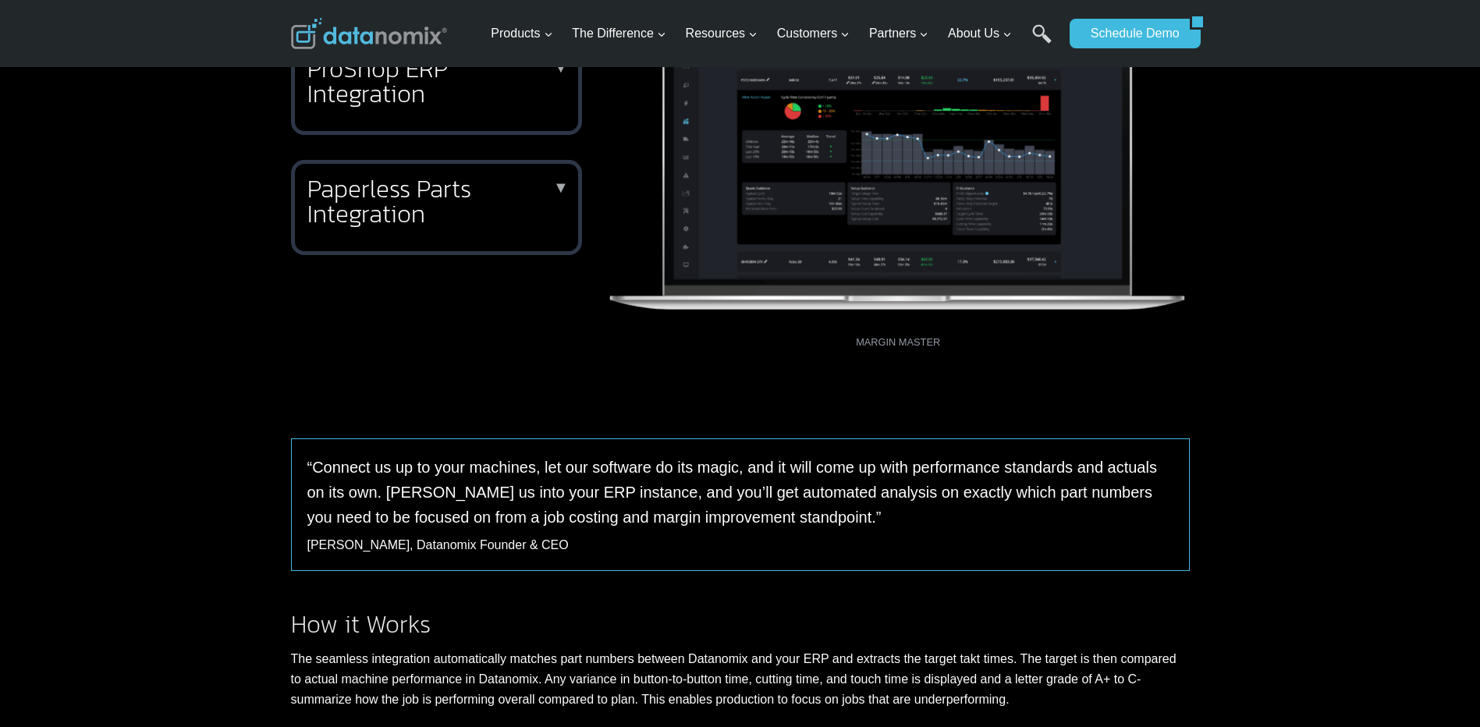
scroll to position [858, 0]
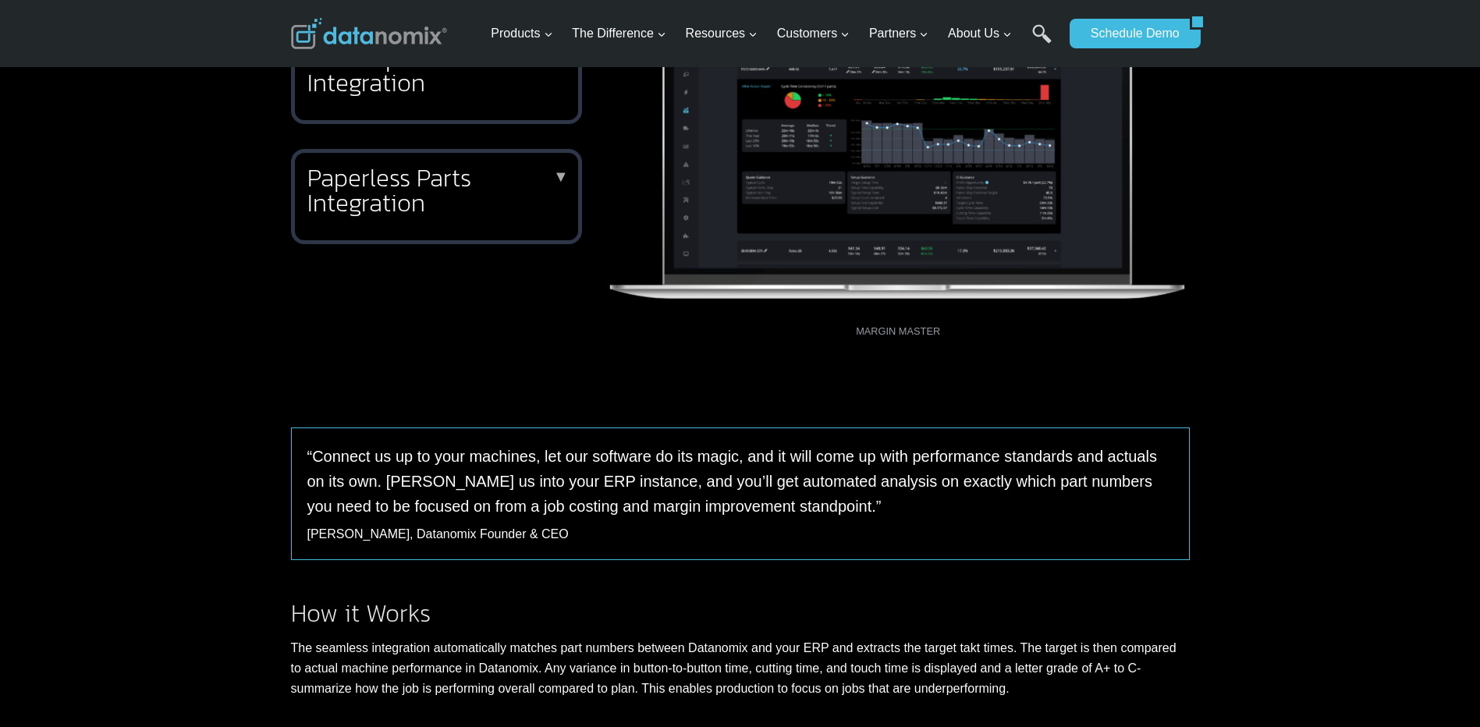
click at [440, 197] on h2 "Paperless Parts Integration" at bounding box center [433, 190] width 252 height 50
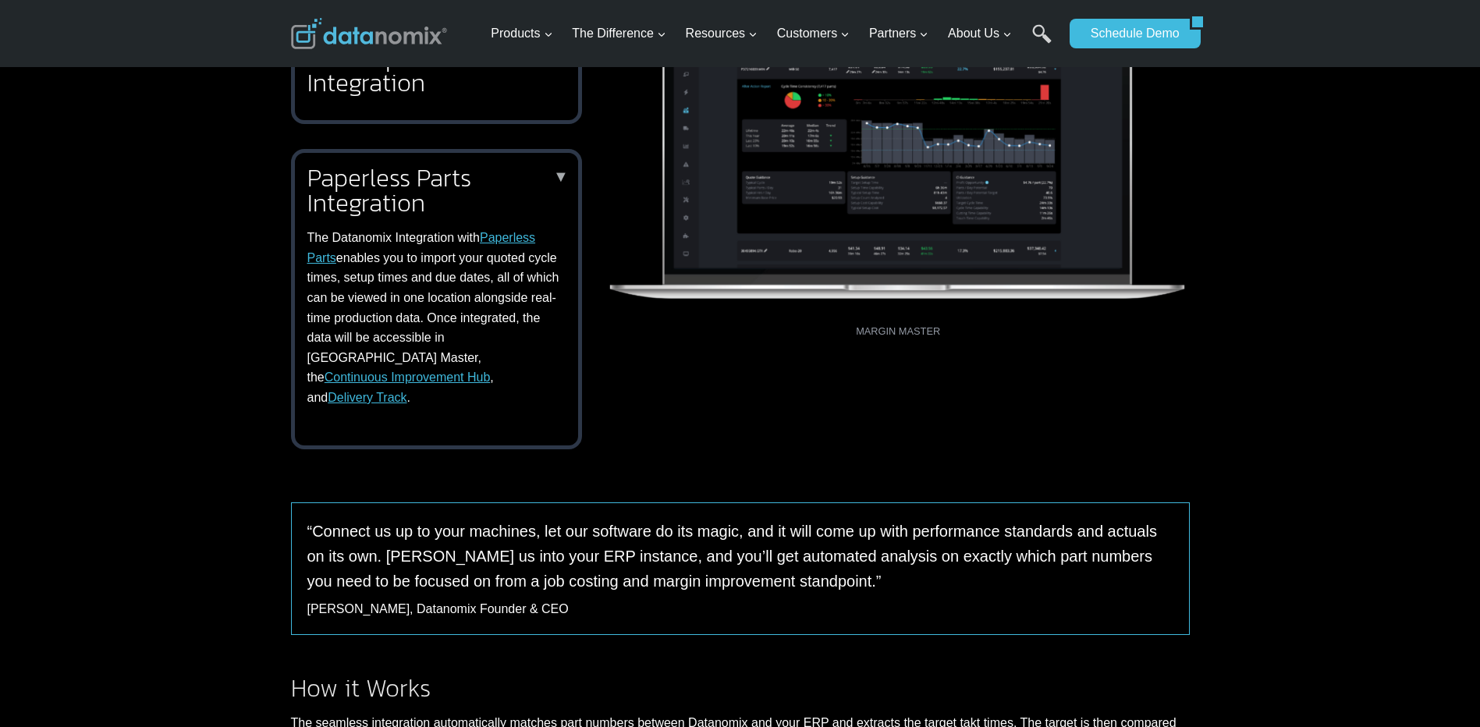
click at [503, 234] on link "Paperless Parts" at bounding box center [421, 248] width 229 height 34
